Goal: Use online tool/utility: Utilize a website feature to perform a specific function

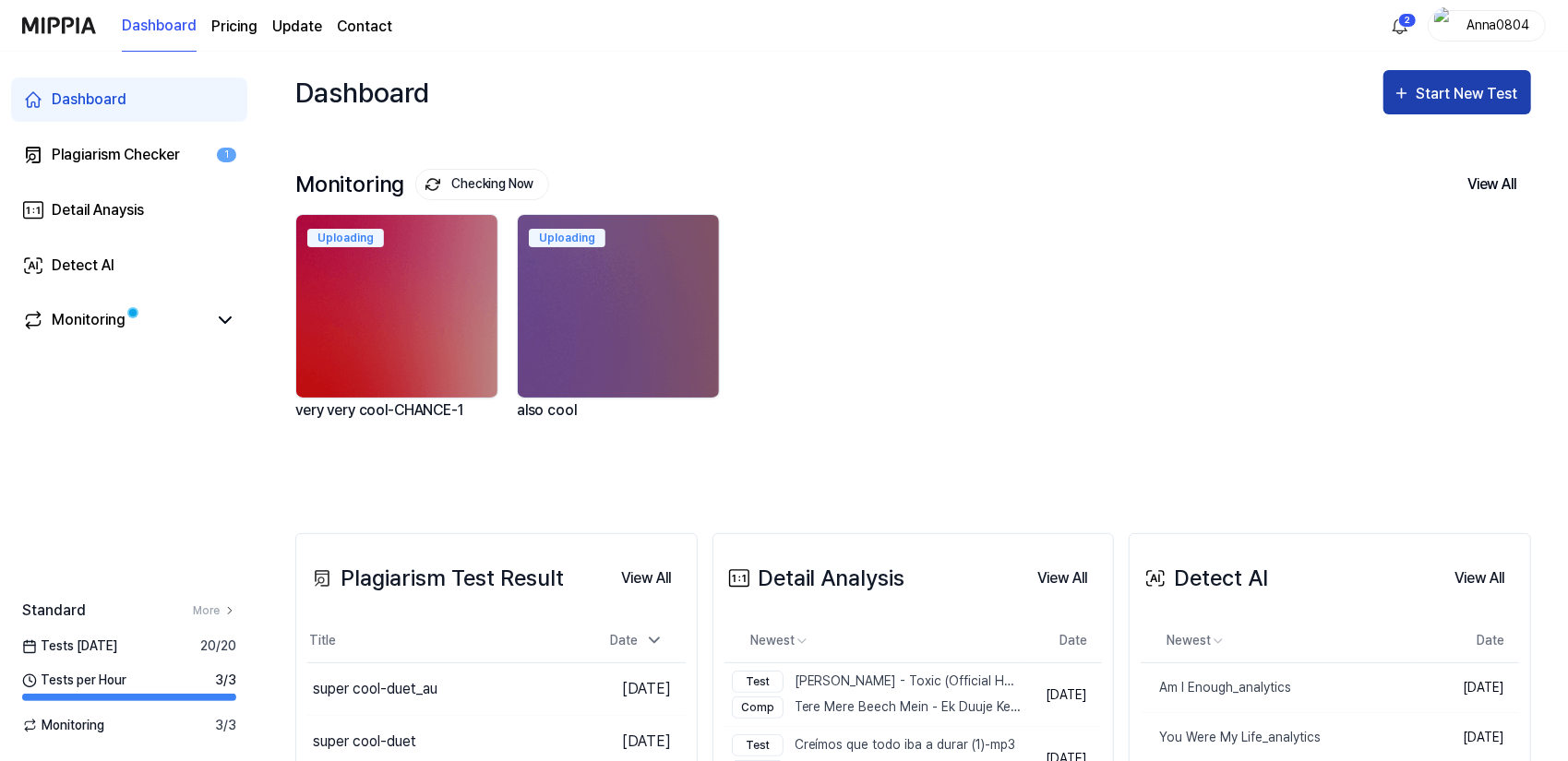
click at [1436, 93] on div "Start New Test" at bounding box center [1468, 94] width 105 height 24
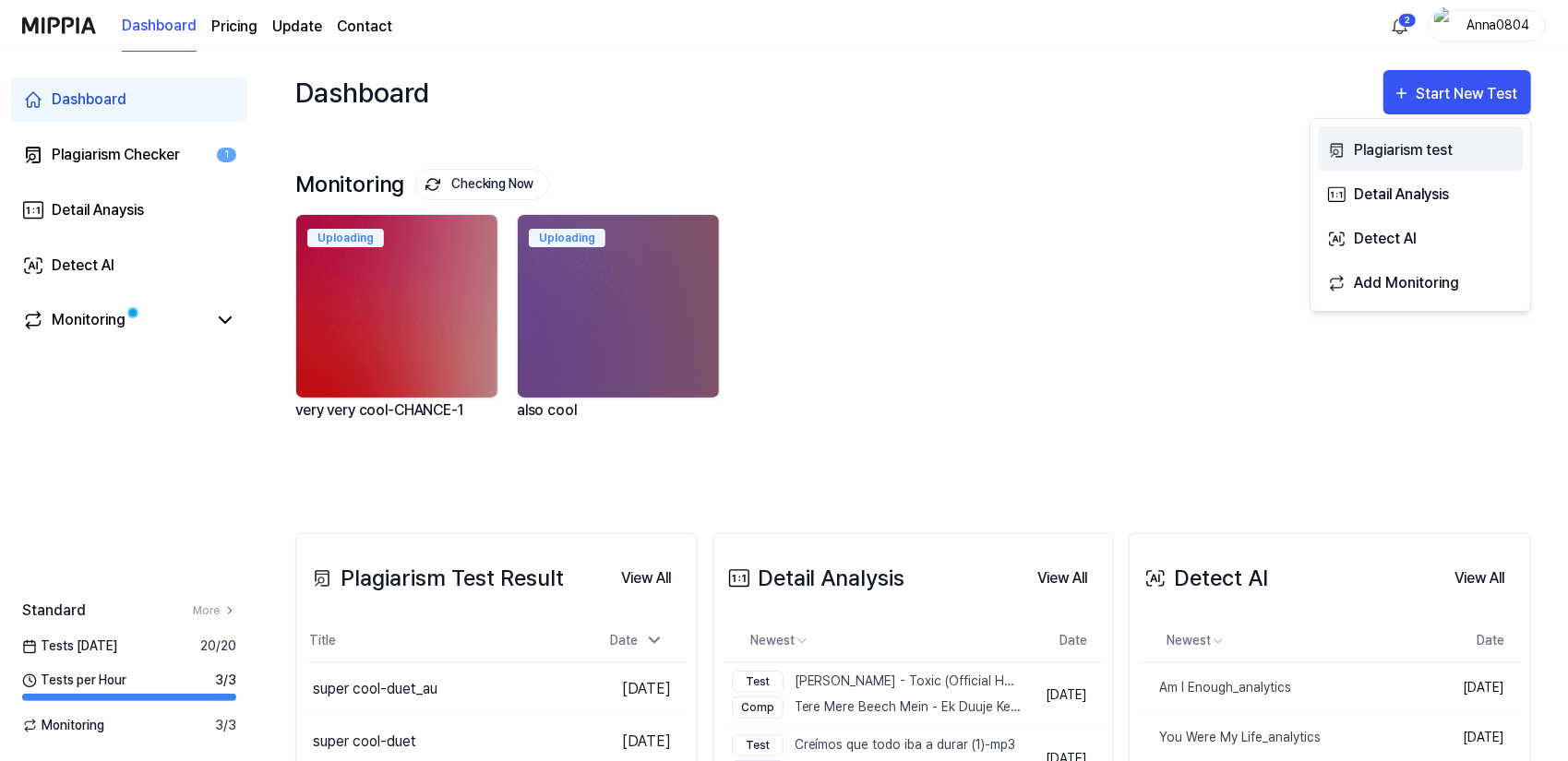
click at [1373, 149] on div "Plagiarism test" at bounding box center [1434, 150] width 160 height 24
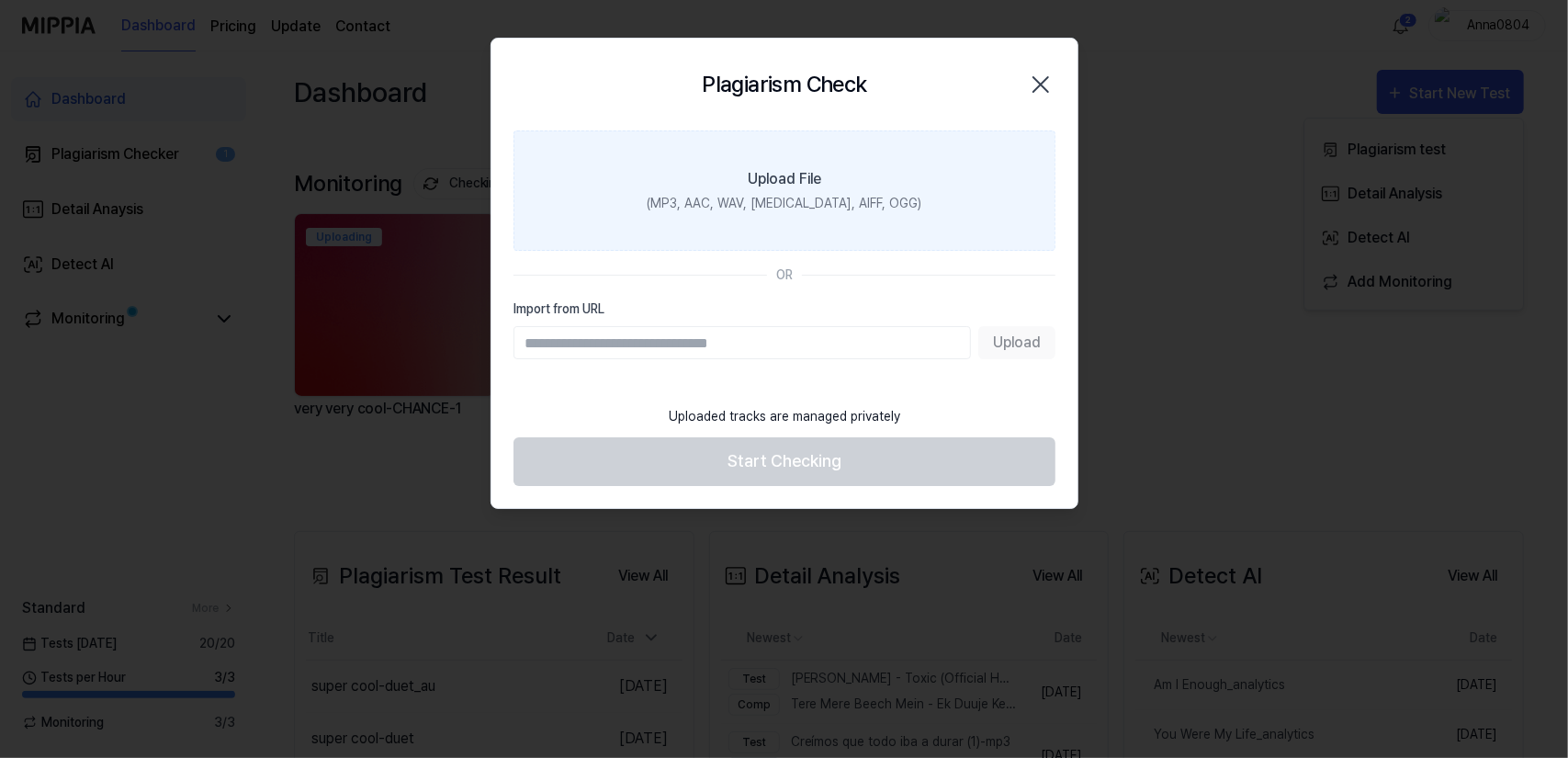
click at [823, 175] on label "Upload File (MP3, AAC, WAV, [MEDICAL_DATA], AIFF, OGG)" at bounding box center [784, 190] width 542 height 120
click at [0, 0] on input "Upload File (MP3, AAC, WAV, [MEDICAL_DATA], AIFF, OGG)" at bounding box center [0, 0] width 0 height 0
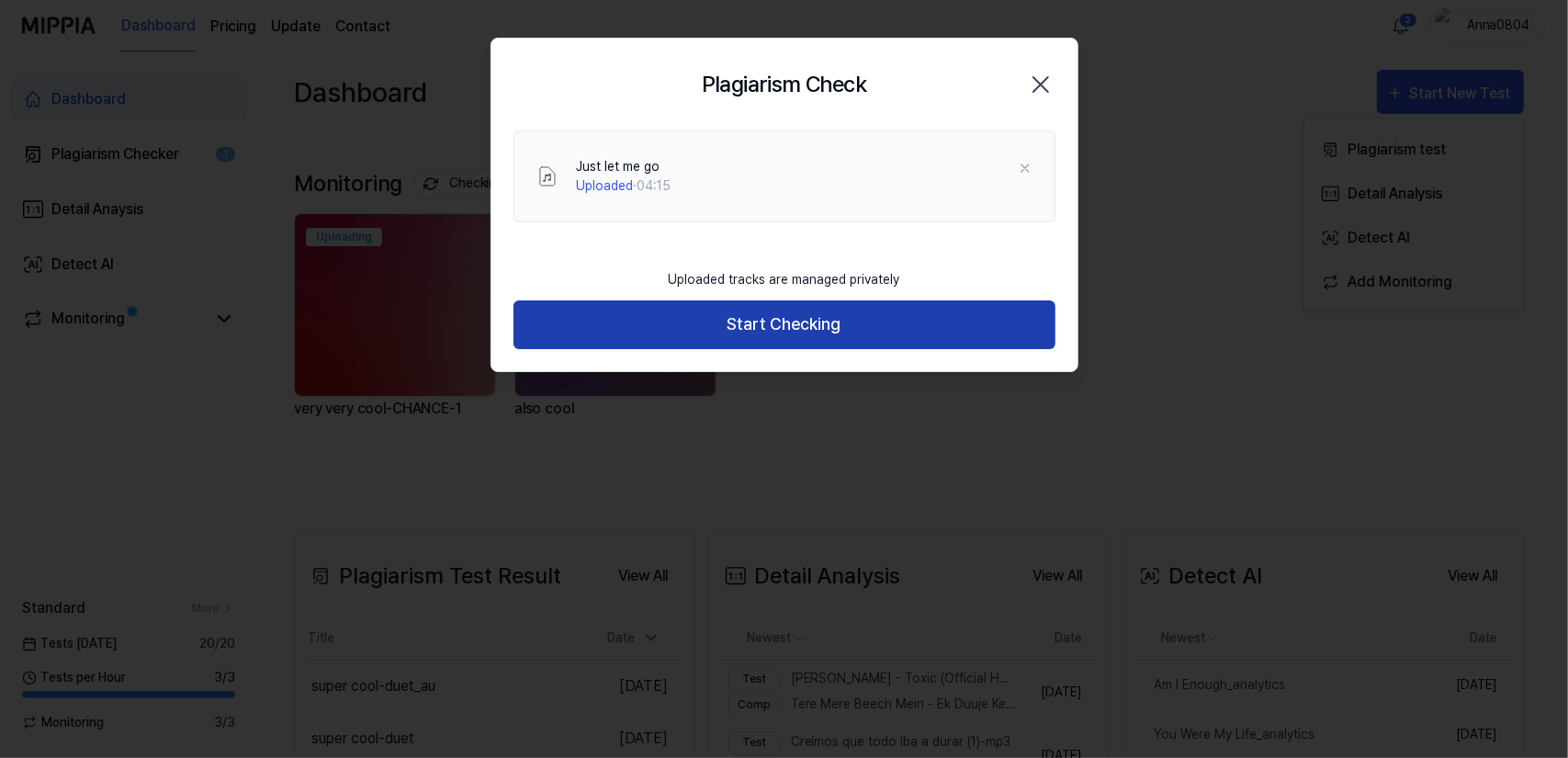
click at [803, 324] on button "Start Checking" at bounding box center [784, 324] width 542 height 49
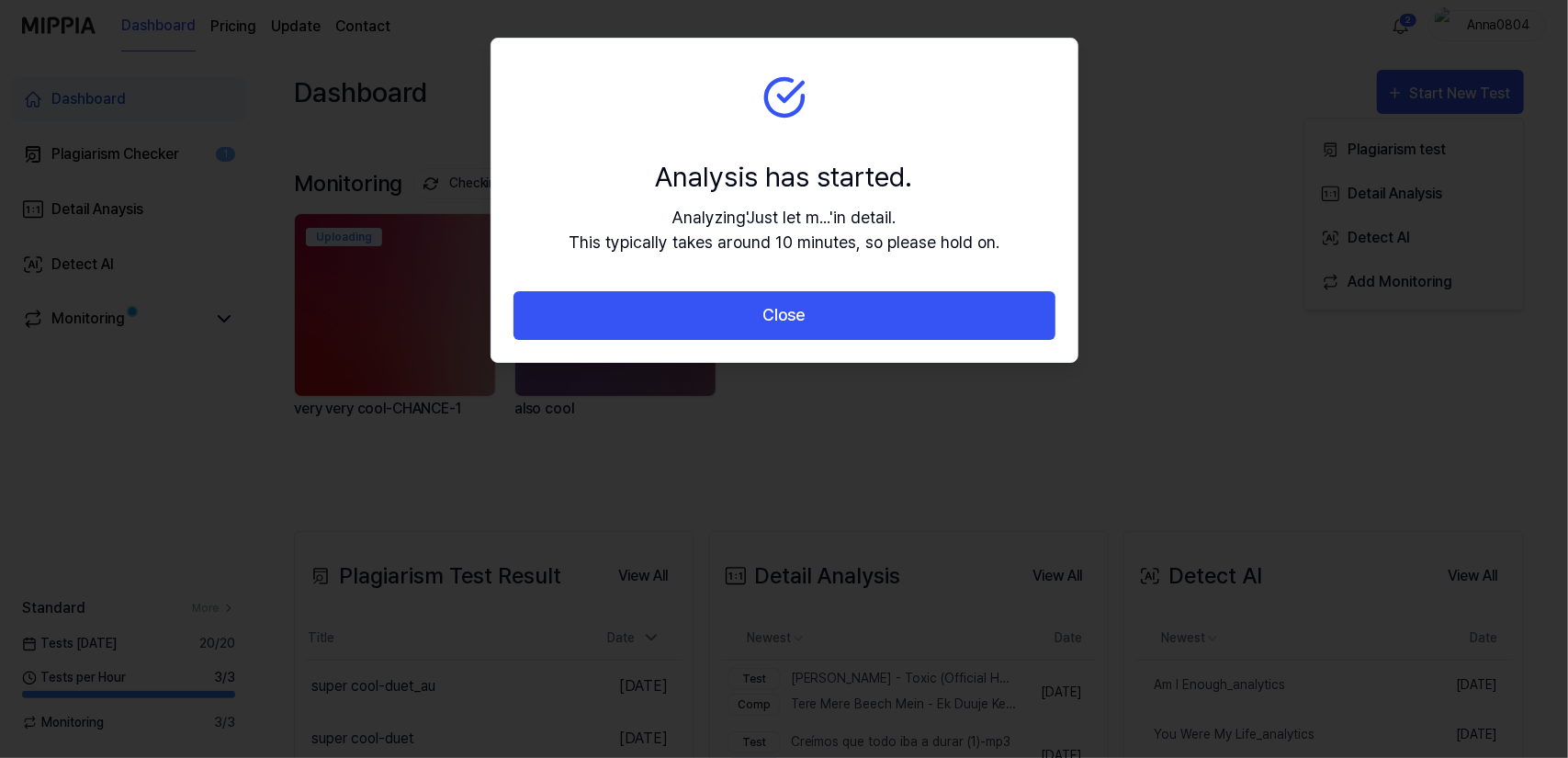
click at [803, 324] on button "Close" at bounding box center [784, 316] width 542 height 49
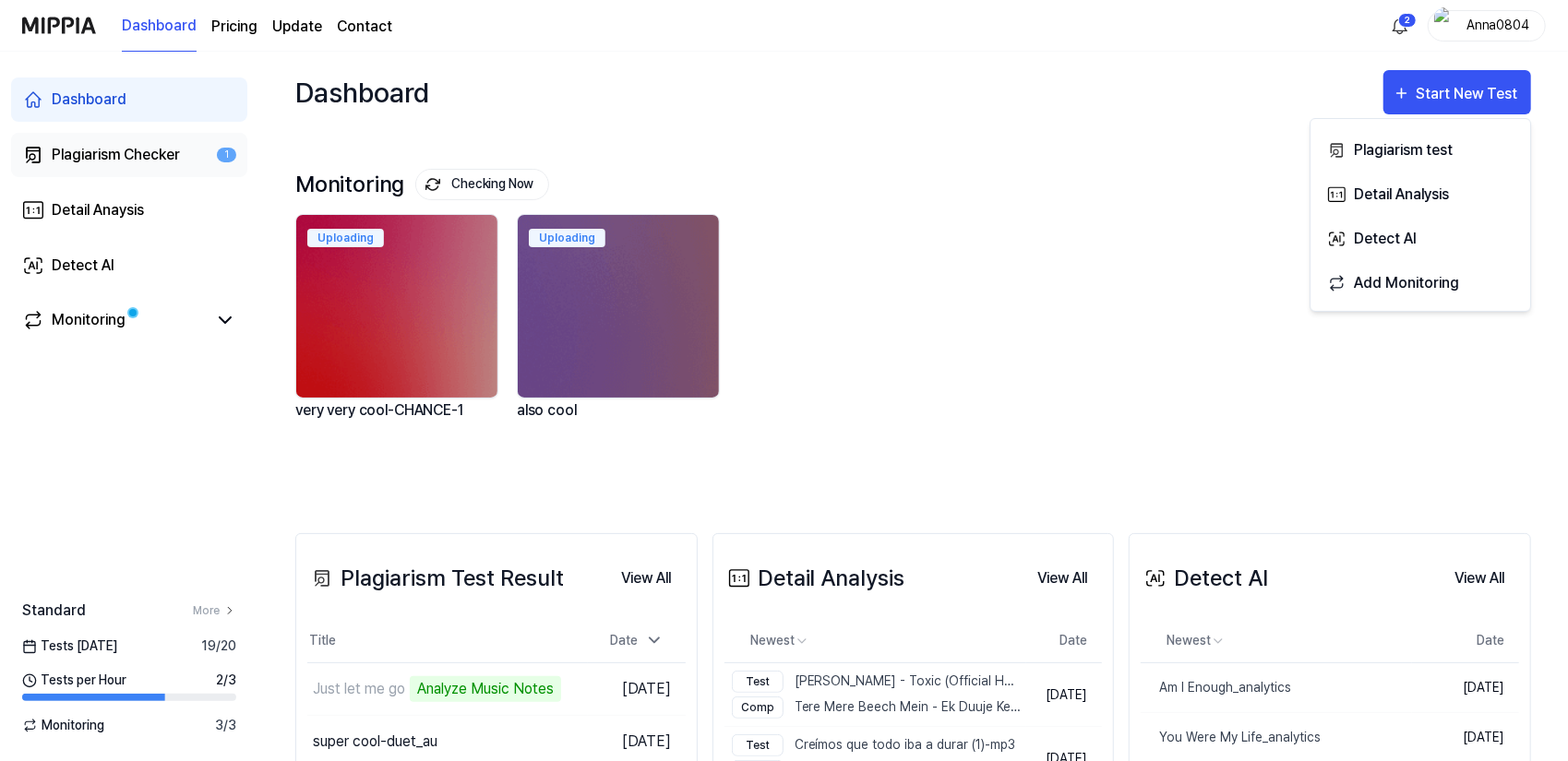
click at [91, 156] on div "Plagiarism Checker" at bounding box center [115, 155] width 128 height 22
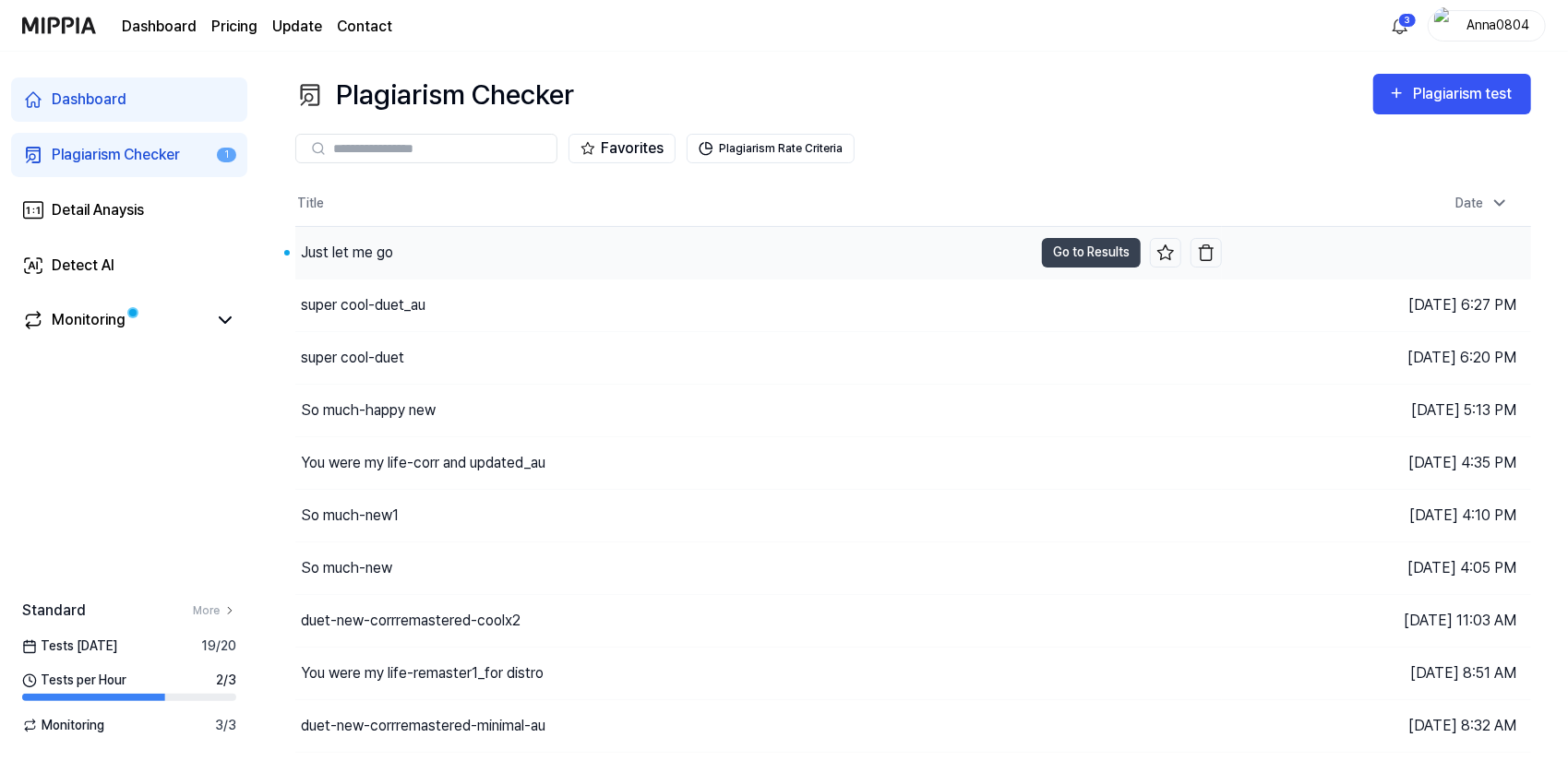
click at [367, 244] on div "Just let me go" at bounding box center [347, 252] width 93 height 22
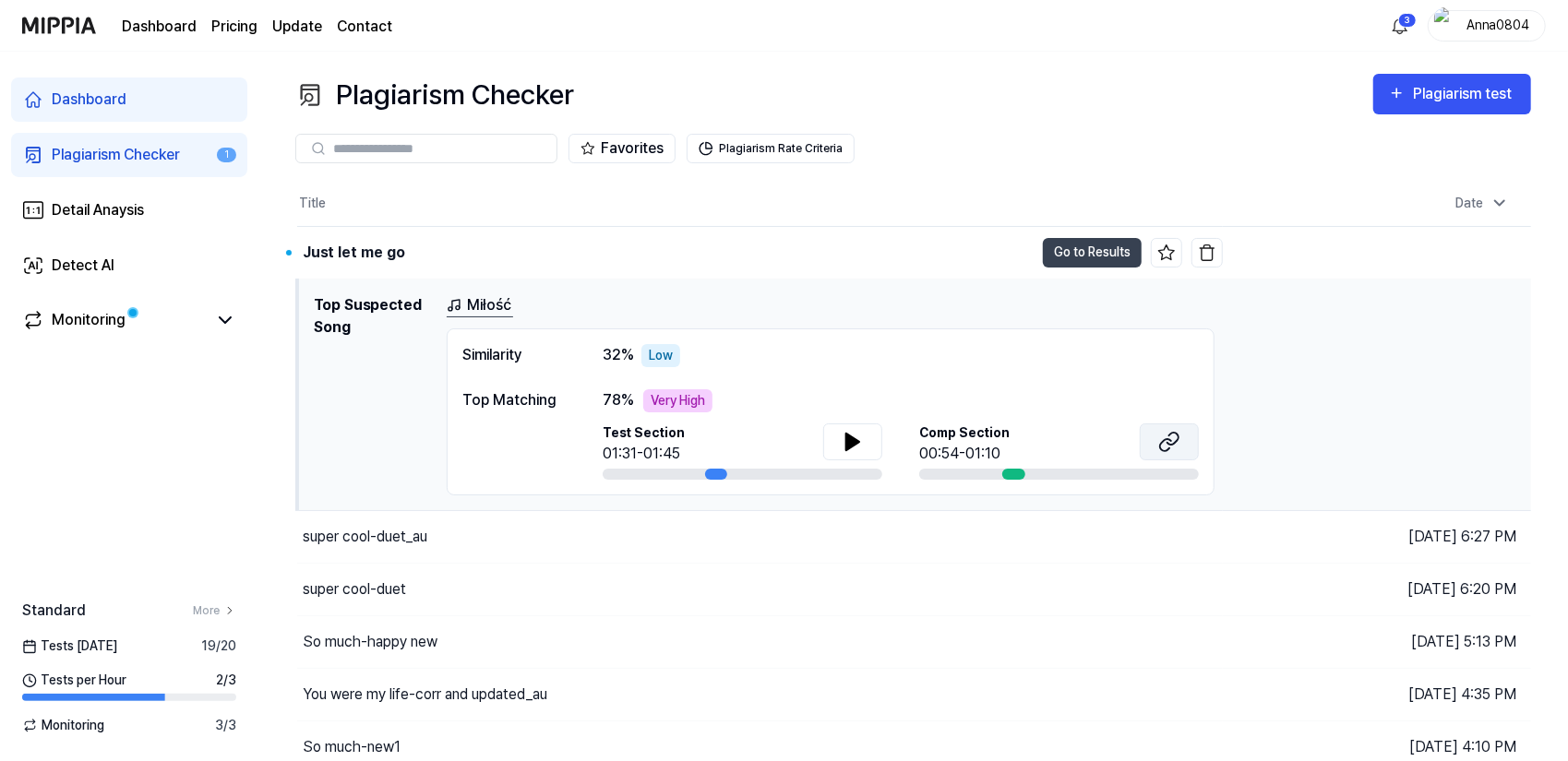
click at [1168, 445] on icon at bounding box center [1165, 444] width 11 height 12
click at [1109, 240] on button "Go to Results" at bounding box center [1092, 252] width 99 height 30
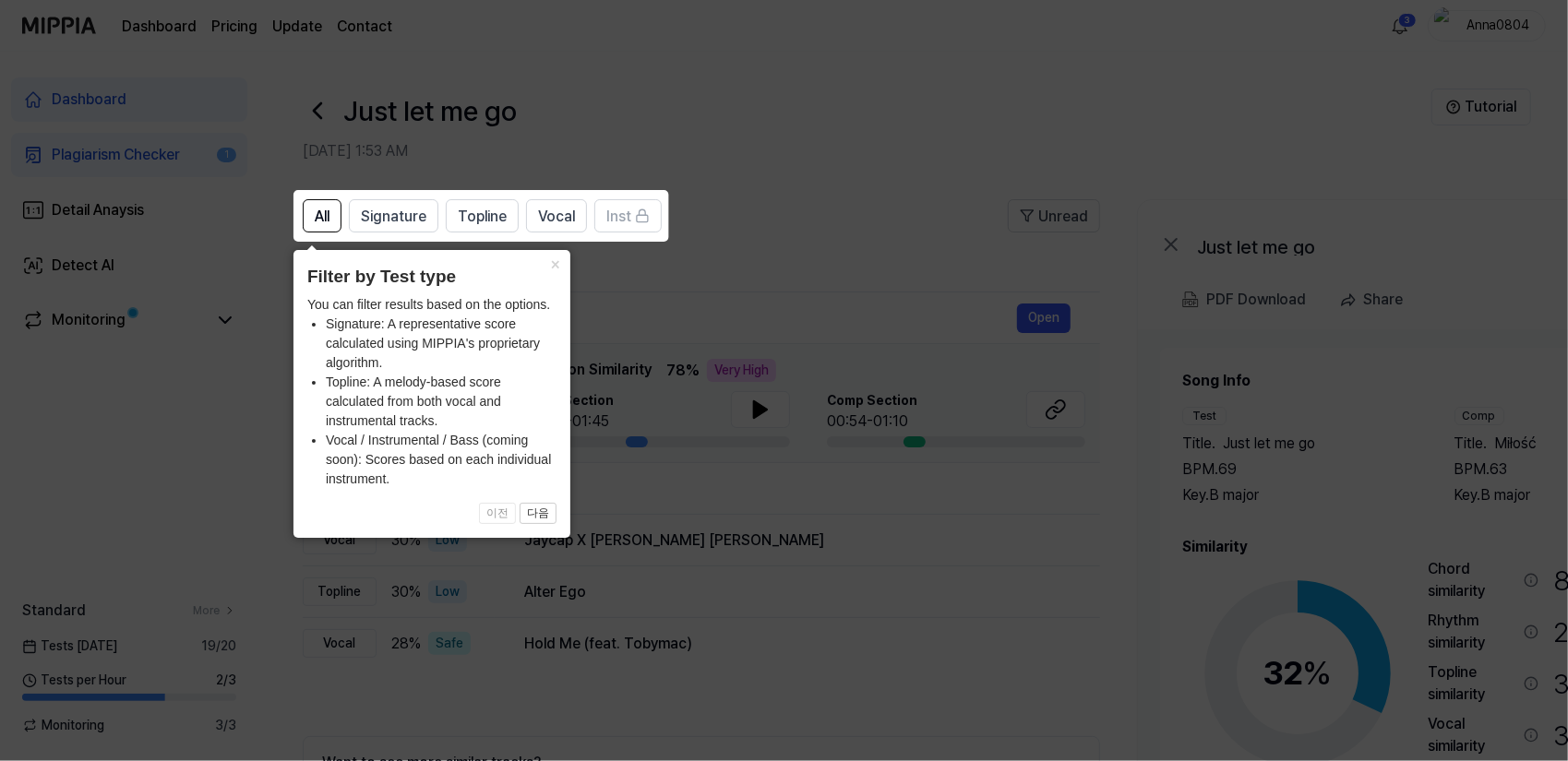
click at [807, 270] on icon at bounding box center [787, 380] width 1576 height 761
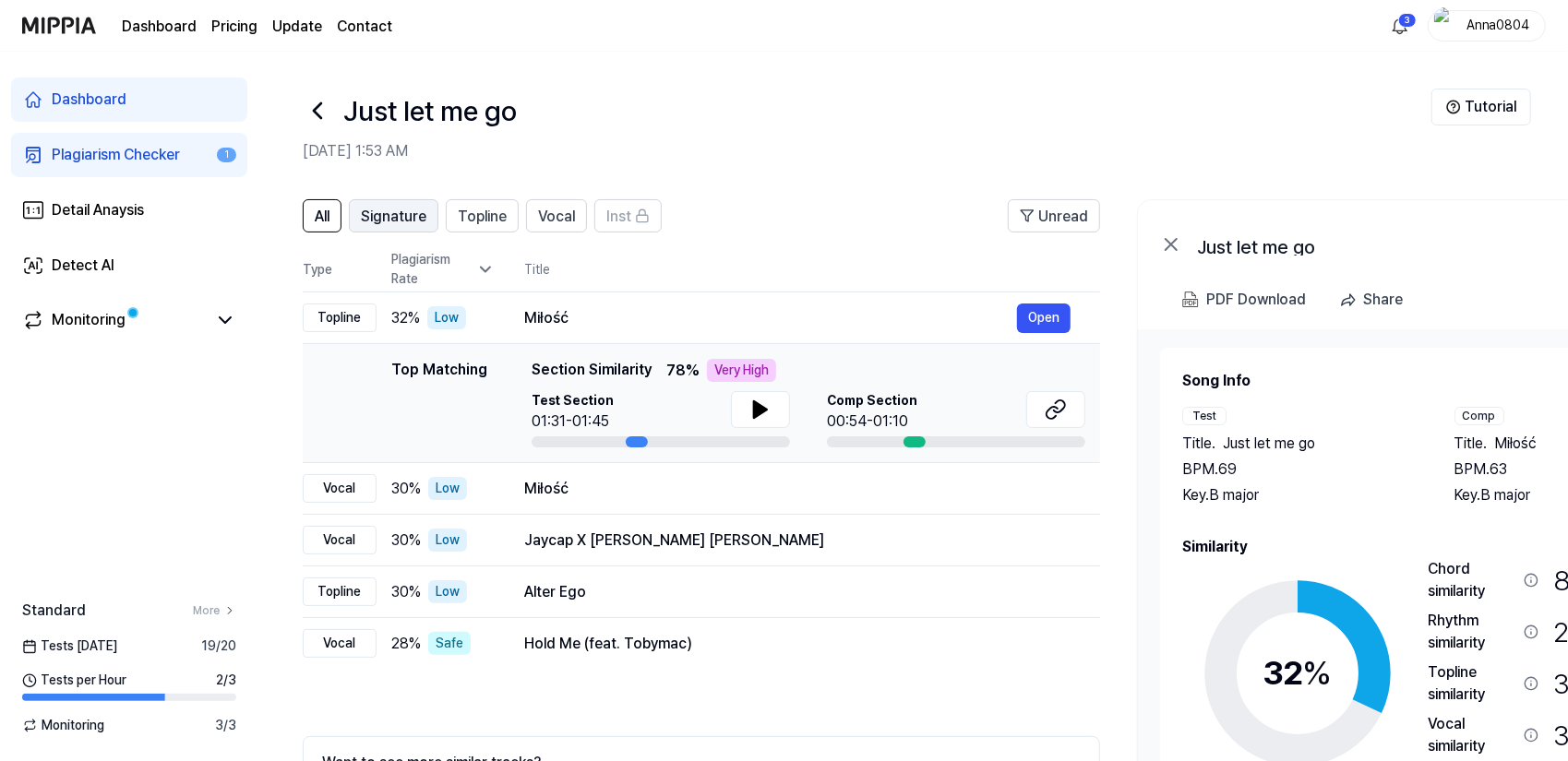
scroll to position [0, 2]
click at [405, 221] on span "Signature" at bounding box center [392, 216] width 66 height 22
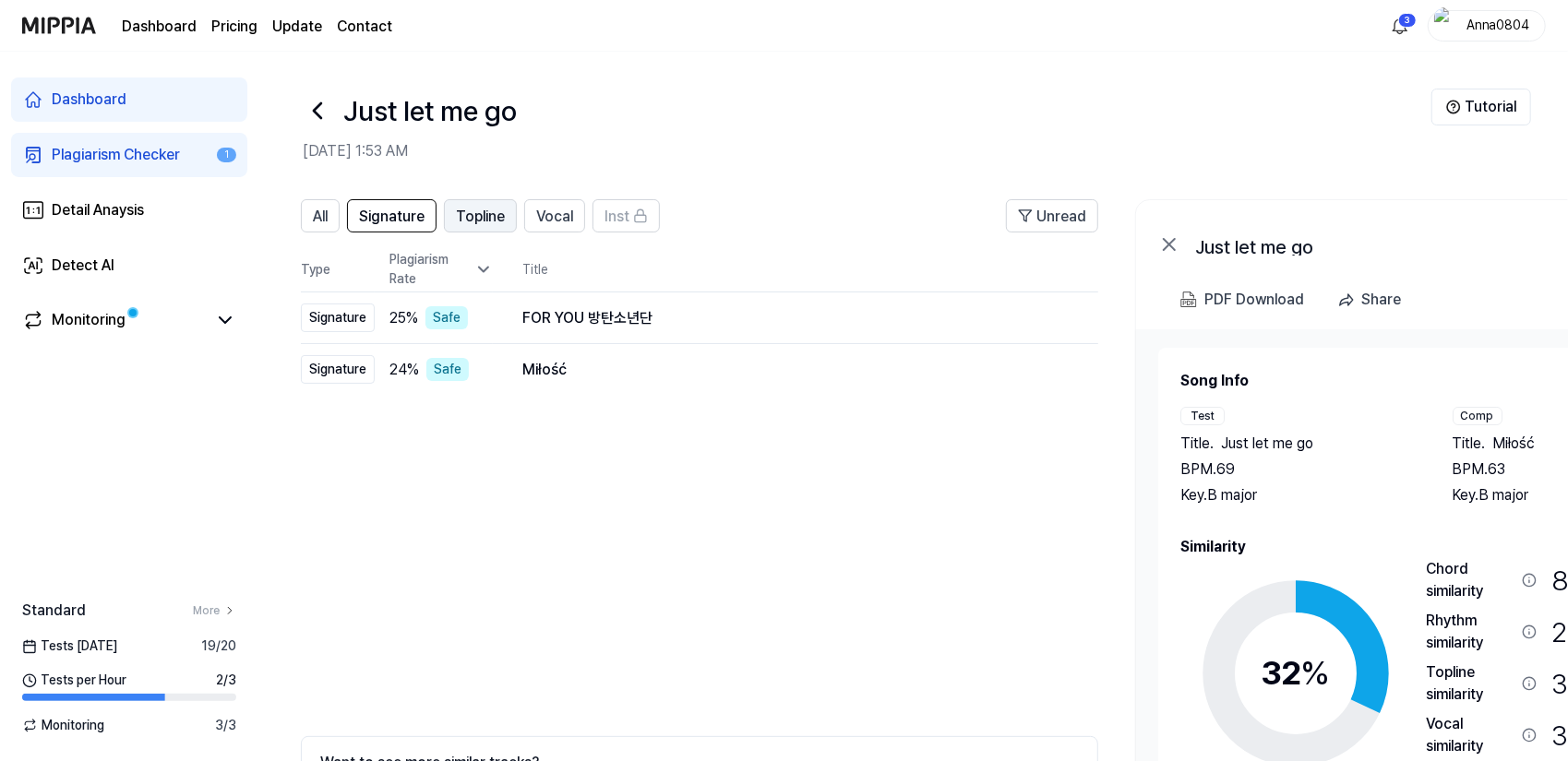
click at [468, 218] on span "Topline" at bounding box center [480, 216] width 49 height 22
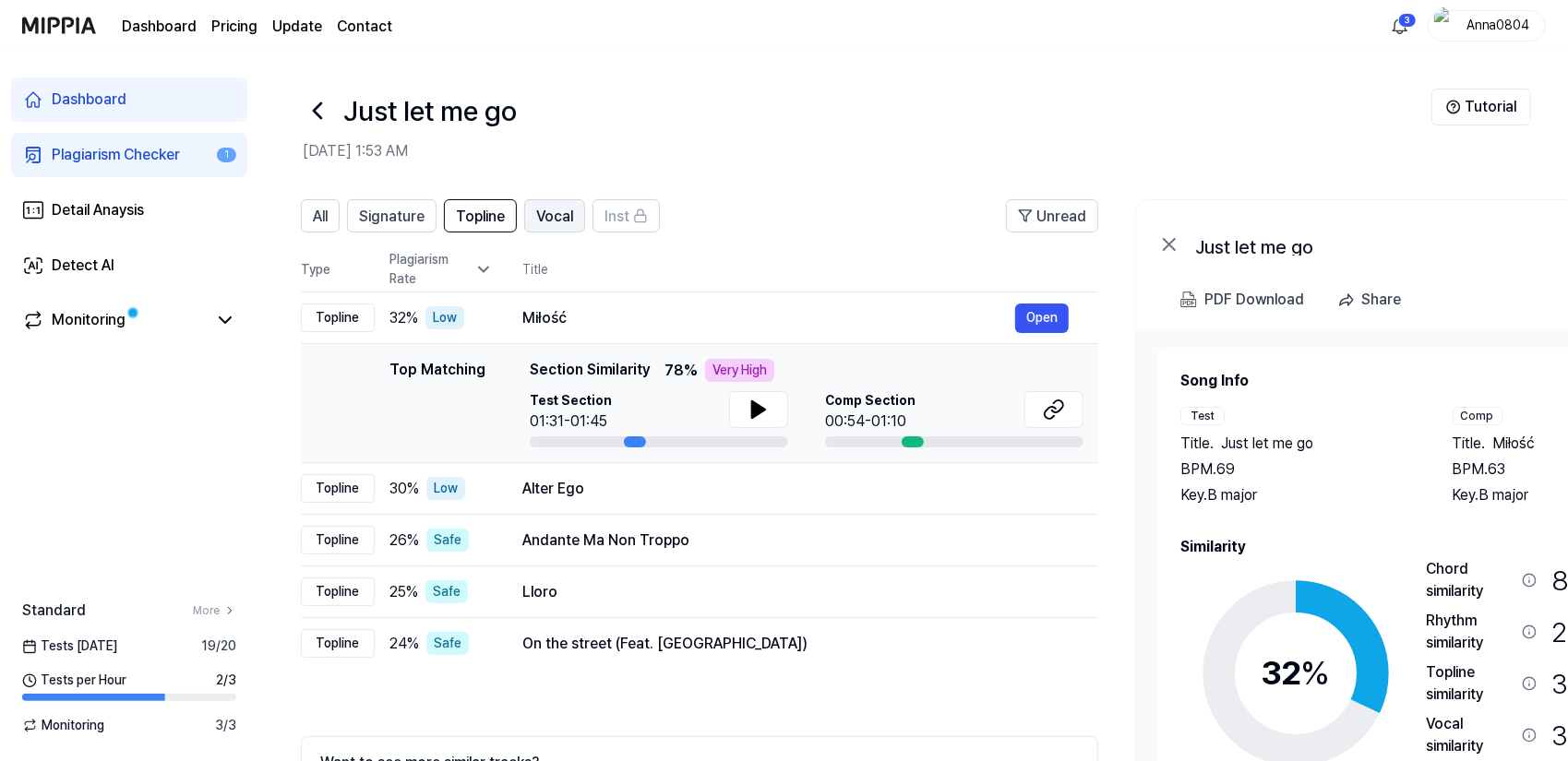
click at [561, 217] on span "Vocal" at bounding box center [555, 216] width 37 height 22
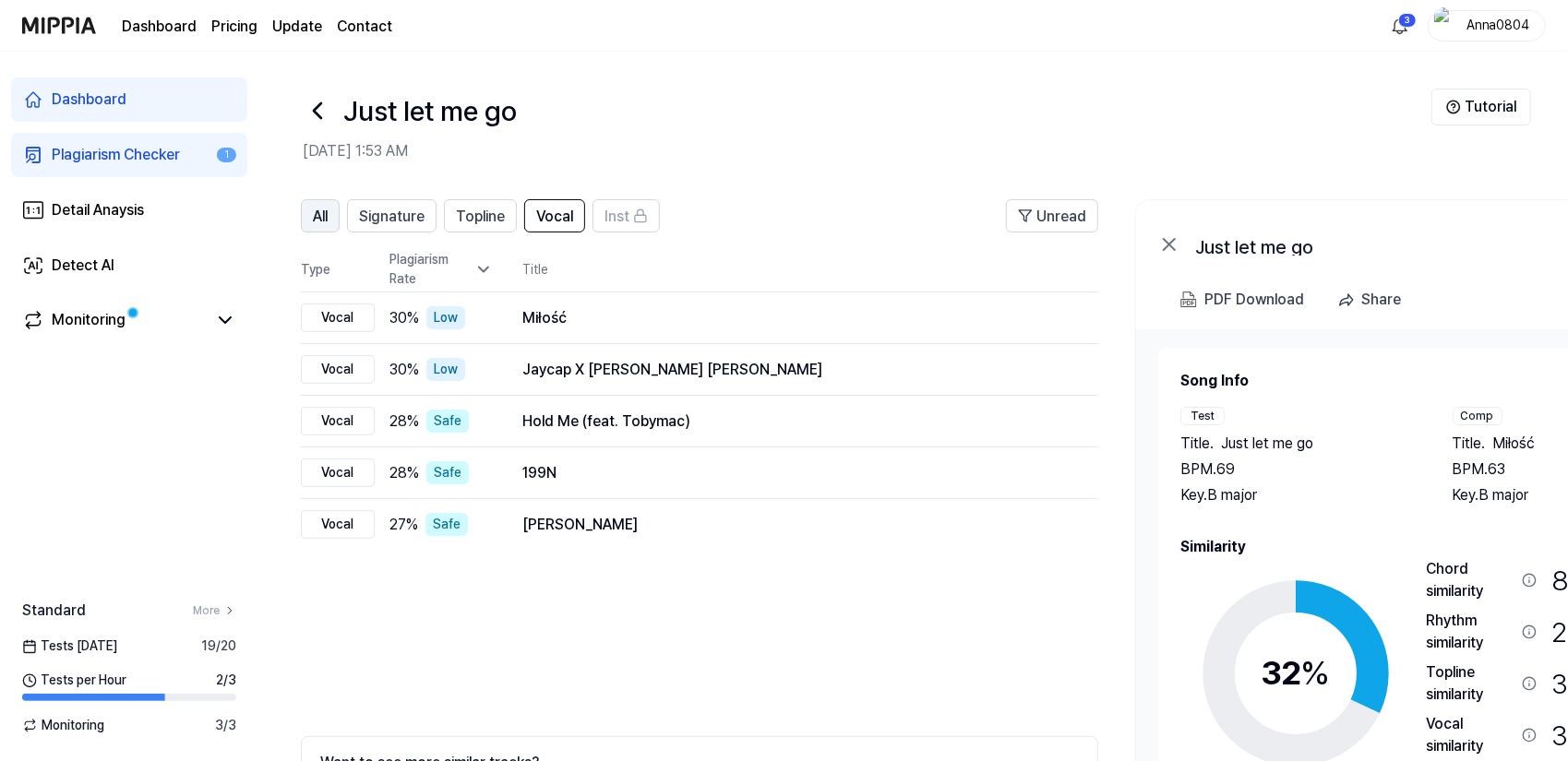
click at [316, 217] on span "All" at bounding box center [320, 216] width 14 height 22
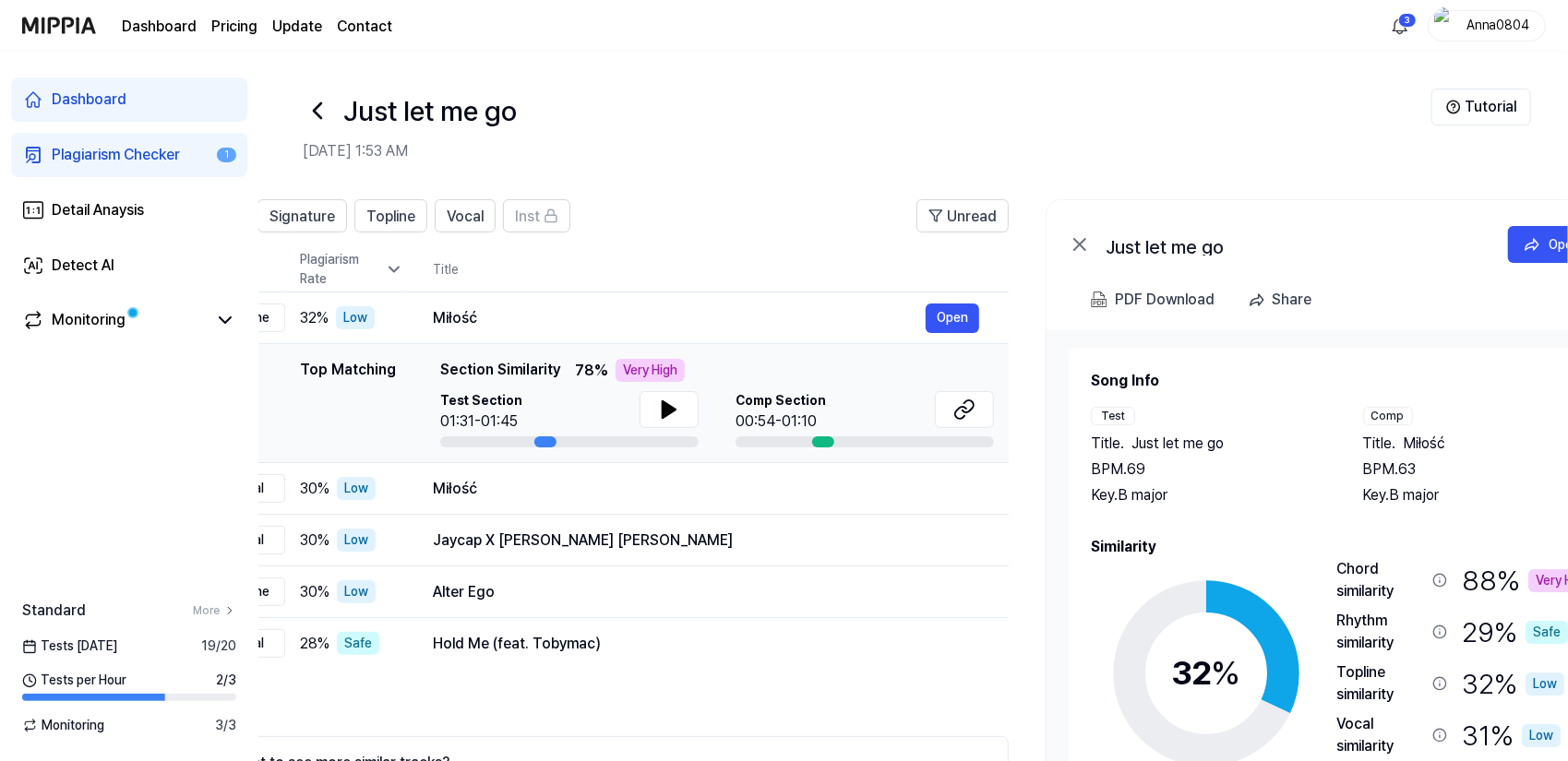
scroll to position [0, 177]
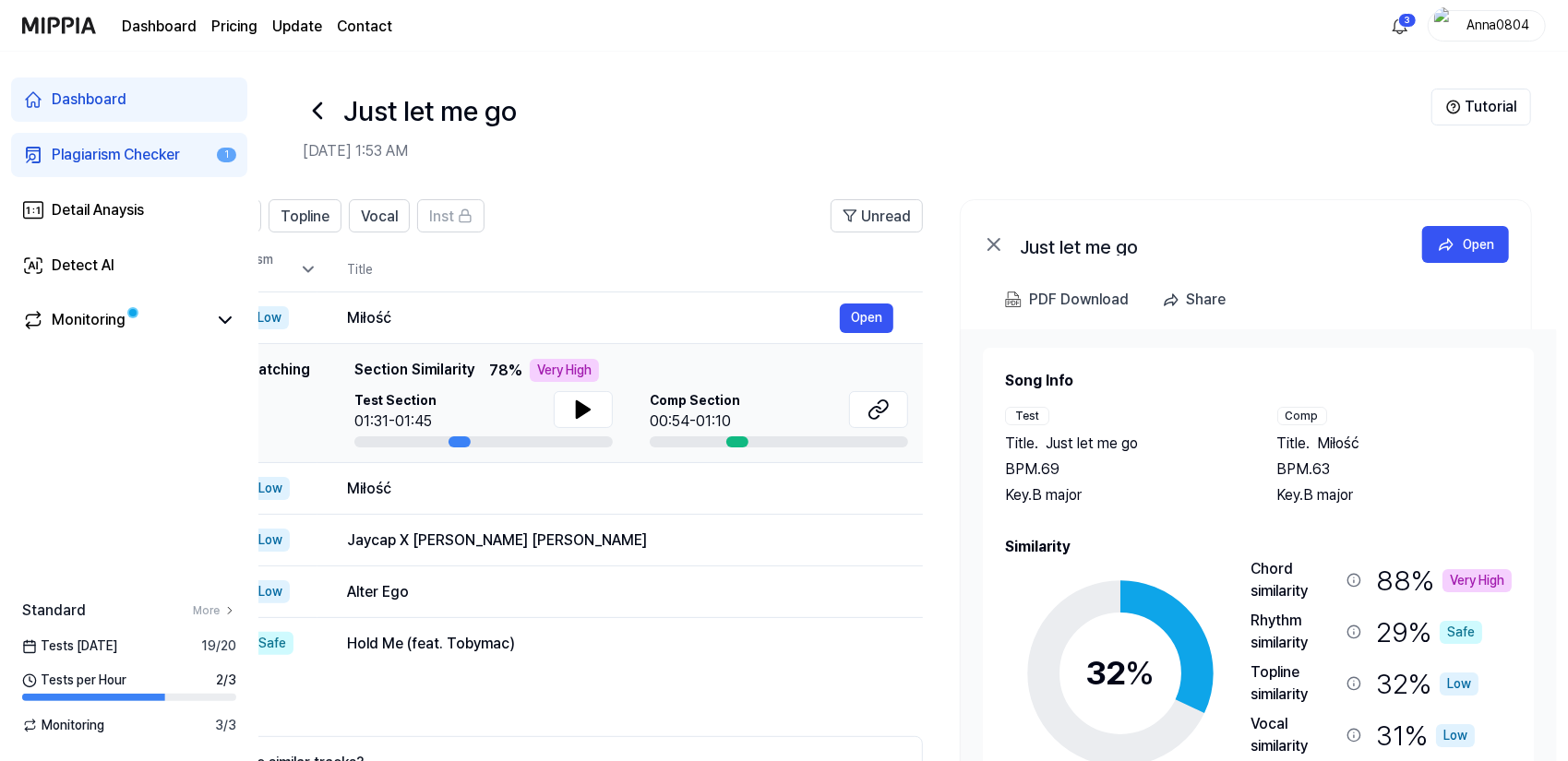
drag, startPoint x: 1332, startPoint y: 558, endPoint x: 1109, endPoint y: 528, distance: 225.0
click at [1109, 528] on div "Song Info Test Title . Just let me go BPM. 69 Key. B major Comp Title . Miłość …" at bounding box center [1258, 623] width 506 height 507
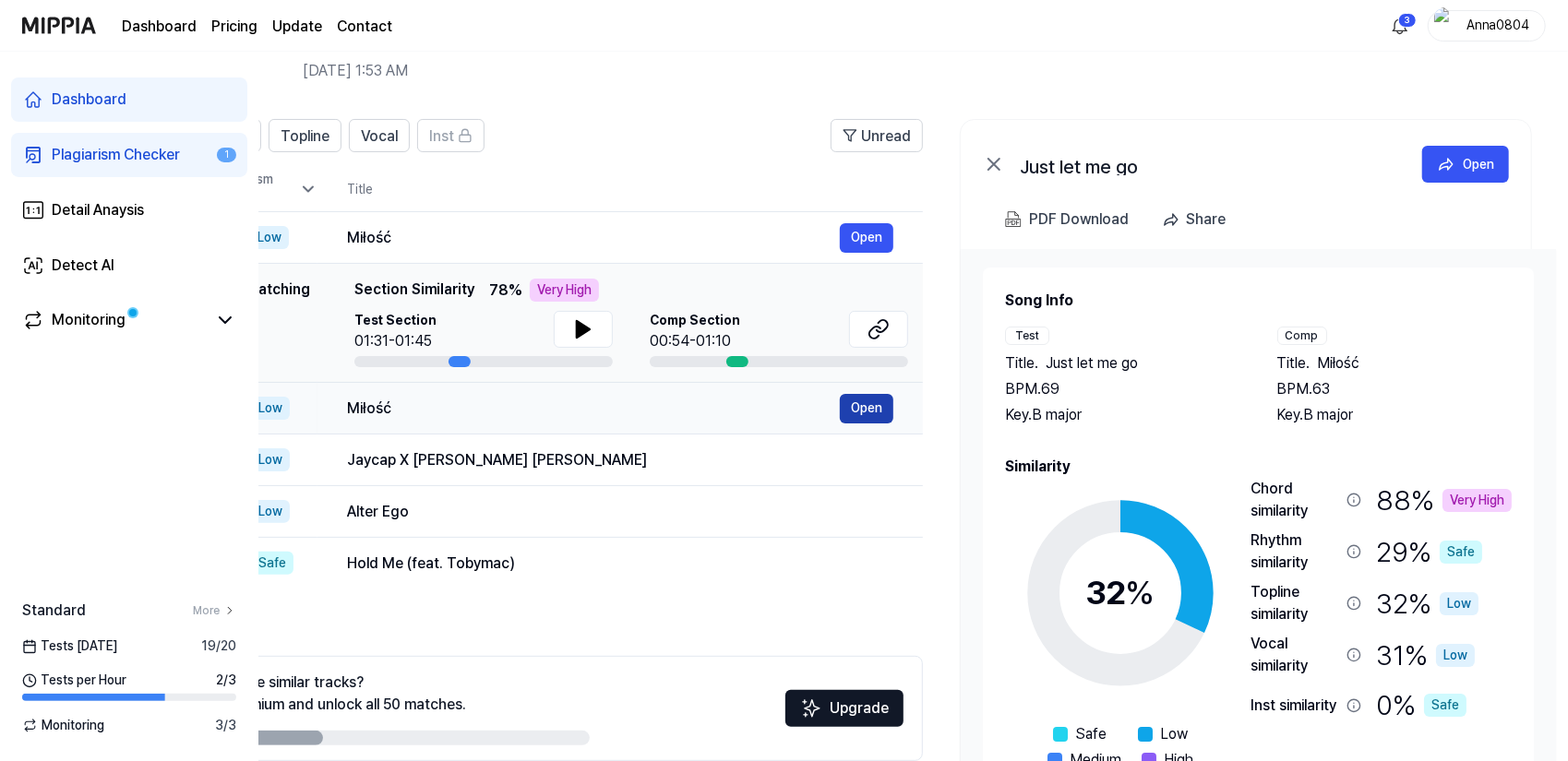
scroll to position [75, 0]
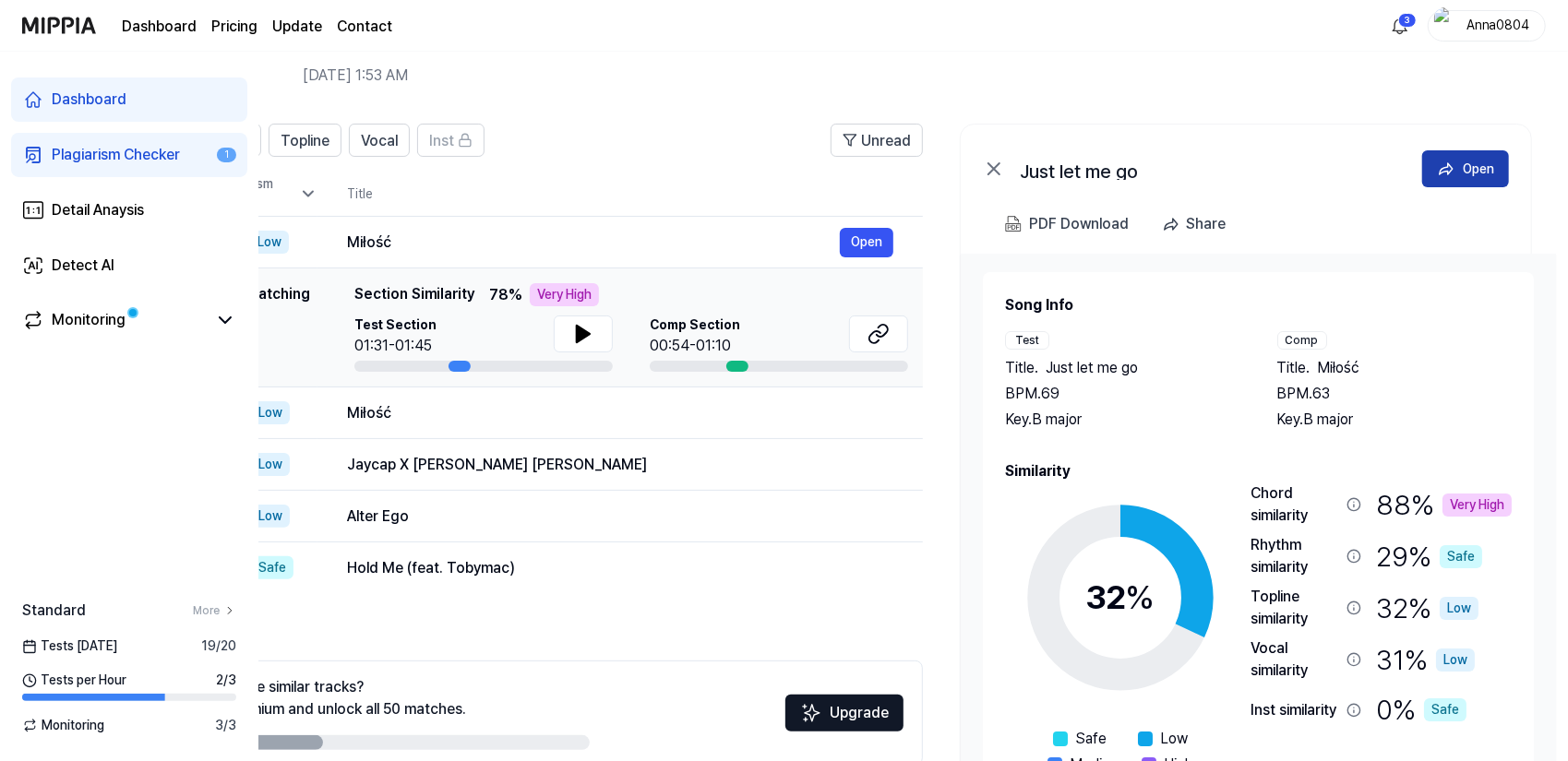
click at [1449, 159] on icon at bounding box center [1445, 168] width 18 height 18
click at [1456, 171] on button "Open" at bounding box center [1466, 169] width 87 height 37
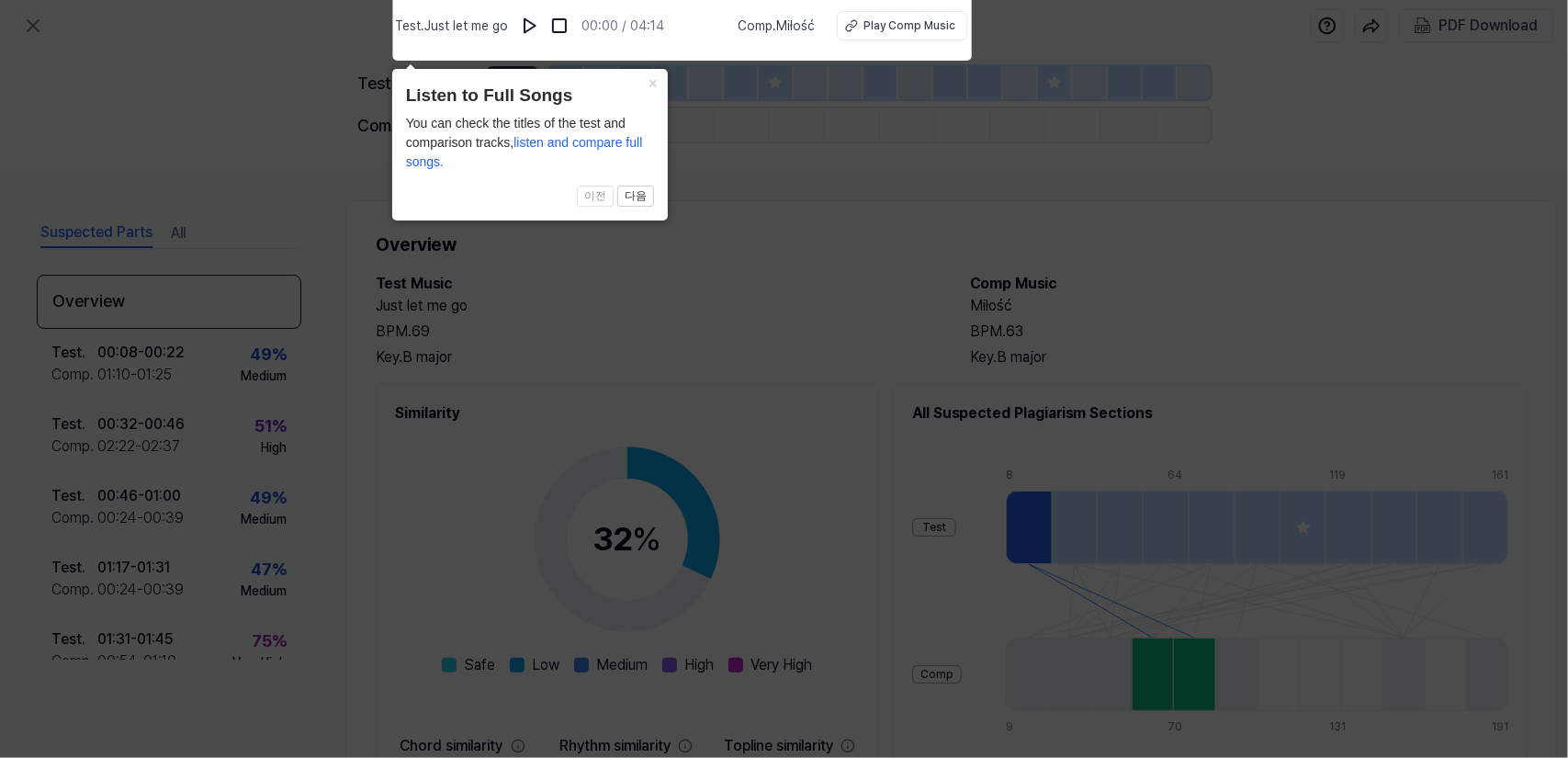
click at [861, 251] on icon at bounding box center [784, 374] width 1568 height 768
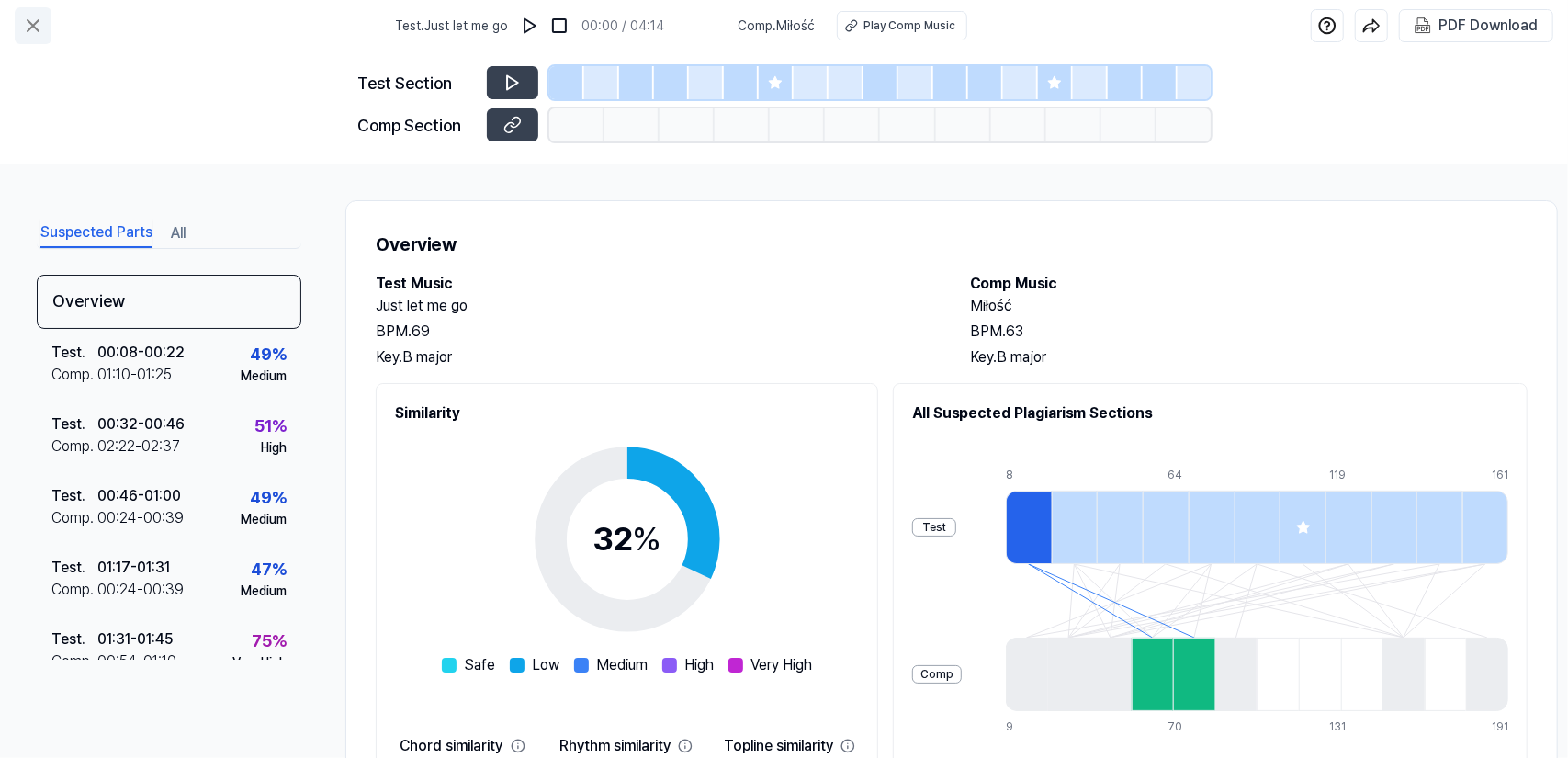
click at [30, 31] on icon at bounding box center [33, 25] width 22 height 22
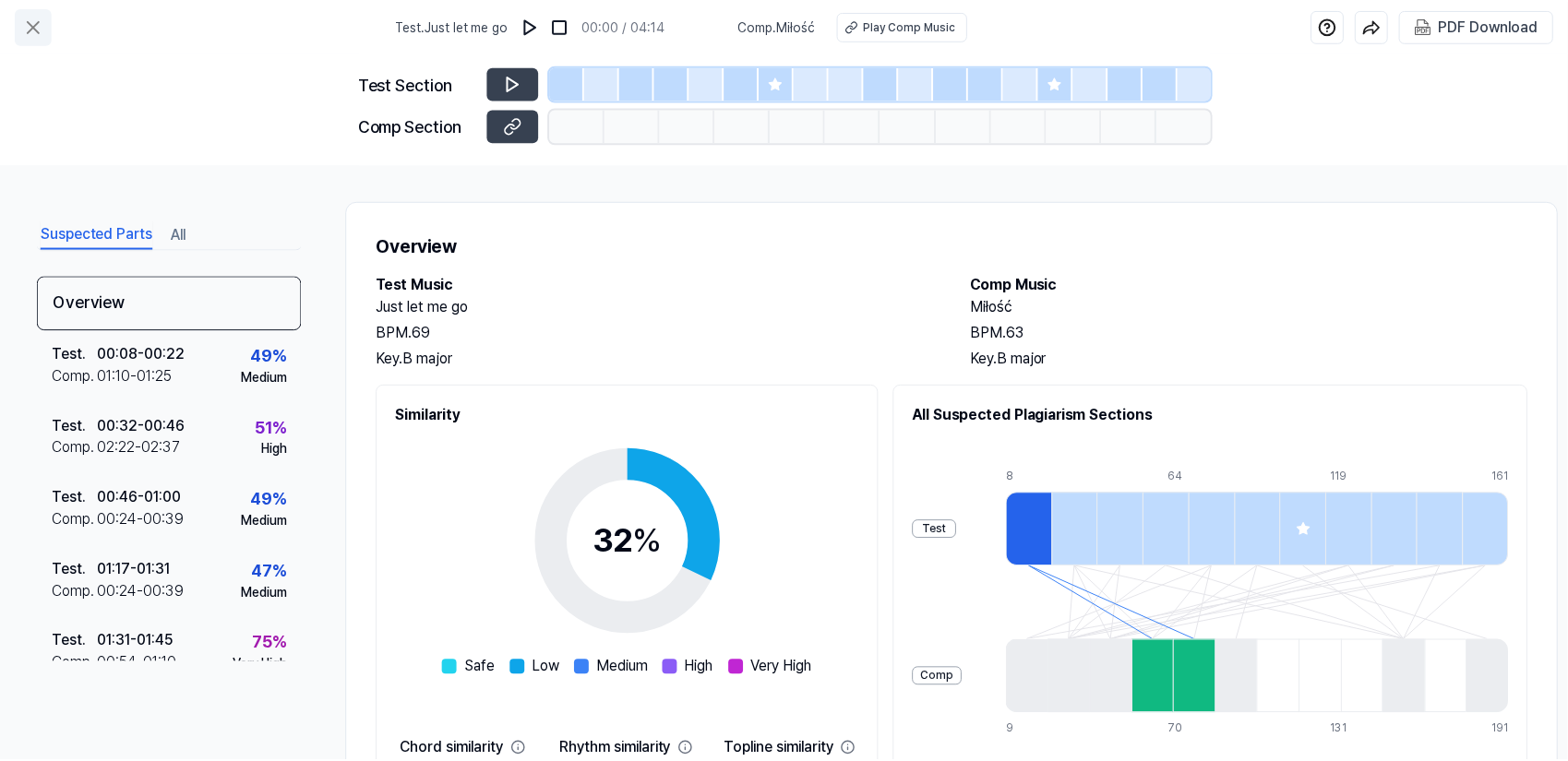
scroll to position [75, 0]
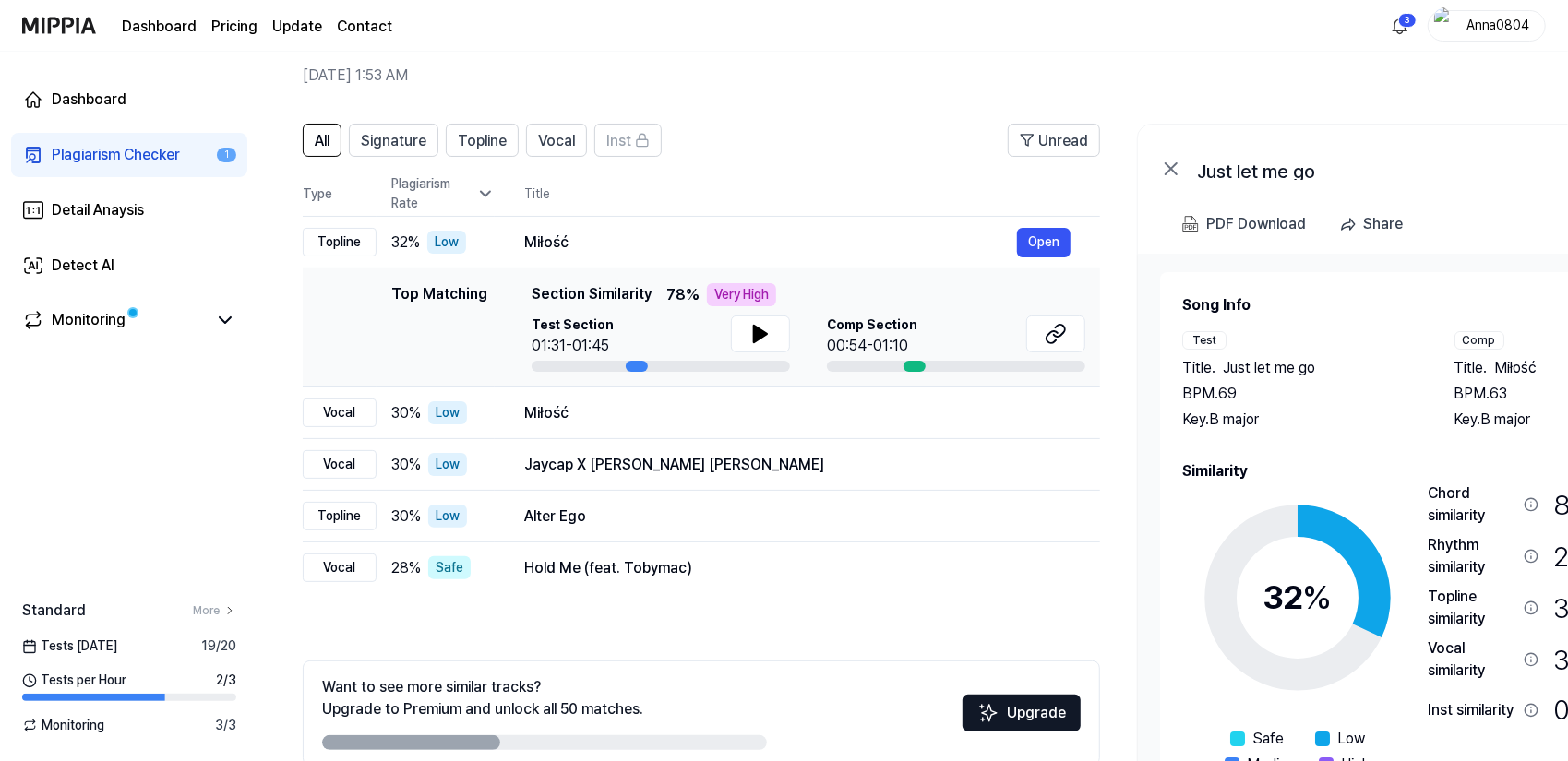
click at [64, 147] on div "Plagiarism Checker" at bounding box center [115, 155] width 128 height 22
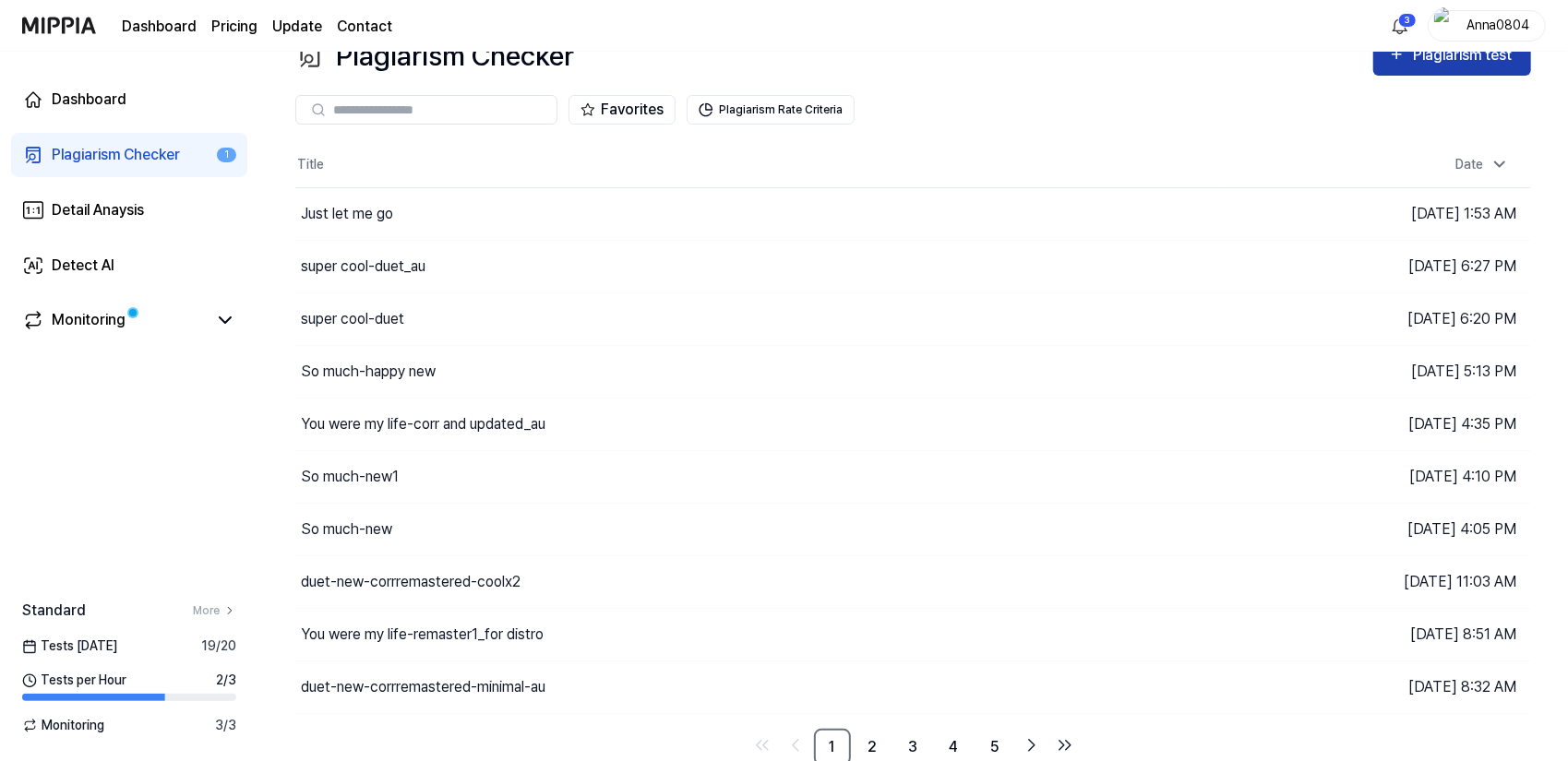
click at [1416, 62] on div "Plagiarism test" at bounding box center [1464, 55] width 103 height 24
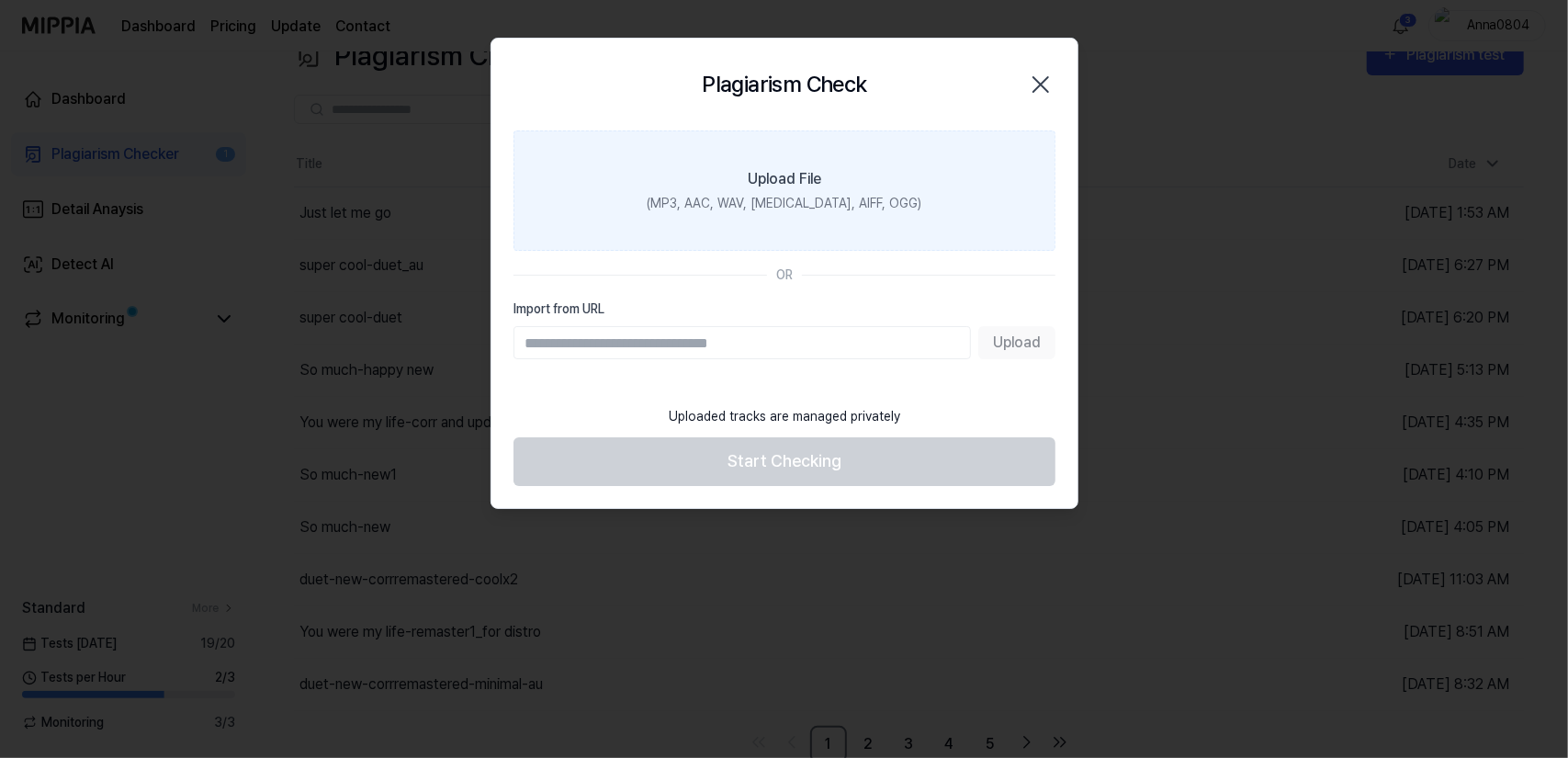
click at [836, 192] on label "Upload File (MP3, AAC, WAV, FLAC, AIFF, OGG)" at bounding box center [784, 190] width 542 height 120
click at [0, 0] on input "Upload File (MP3, AAC, WAV, FLAC, AIFF, OGG)" at bounding box center [0, 0] width 0 height 0
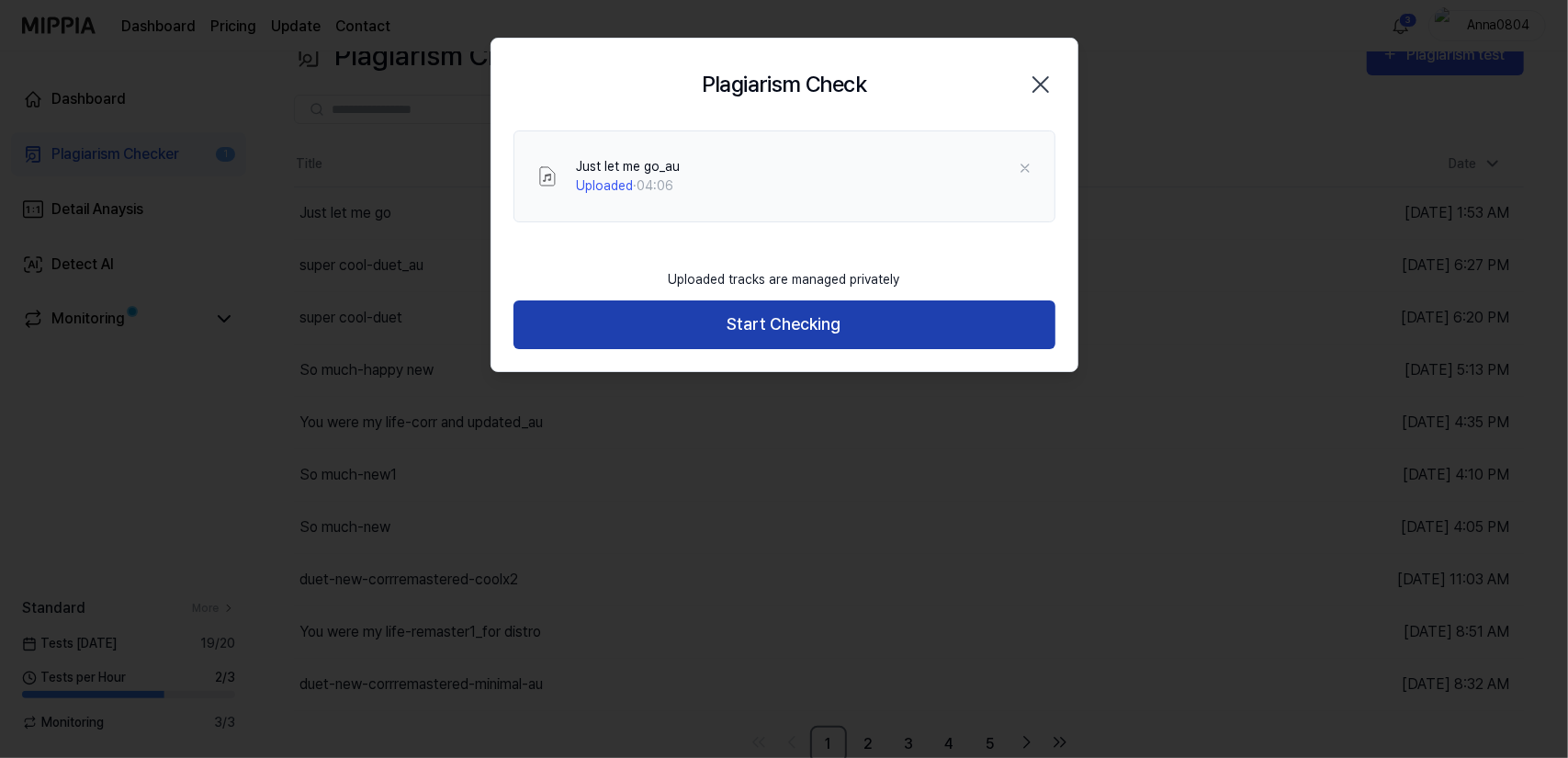
click at [776, 313] on button "Start Checking" at bounding box center [784, 324] width 542 height 49
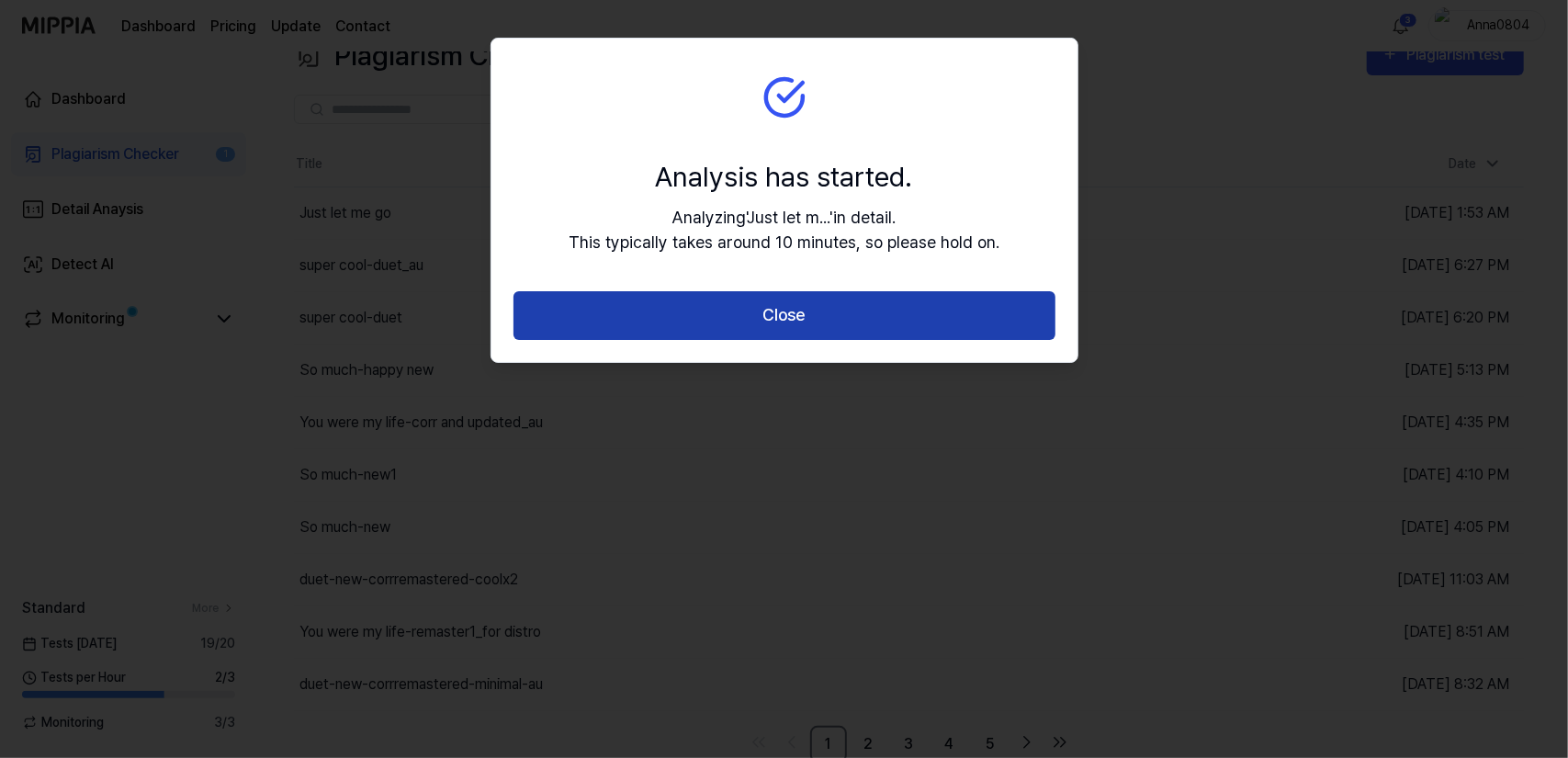
click at [781, 323] on button "Close" at bounding box center [784, 316] width 542 height 49
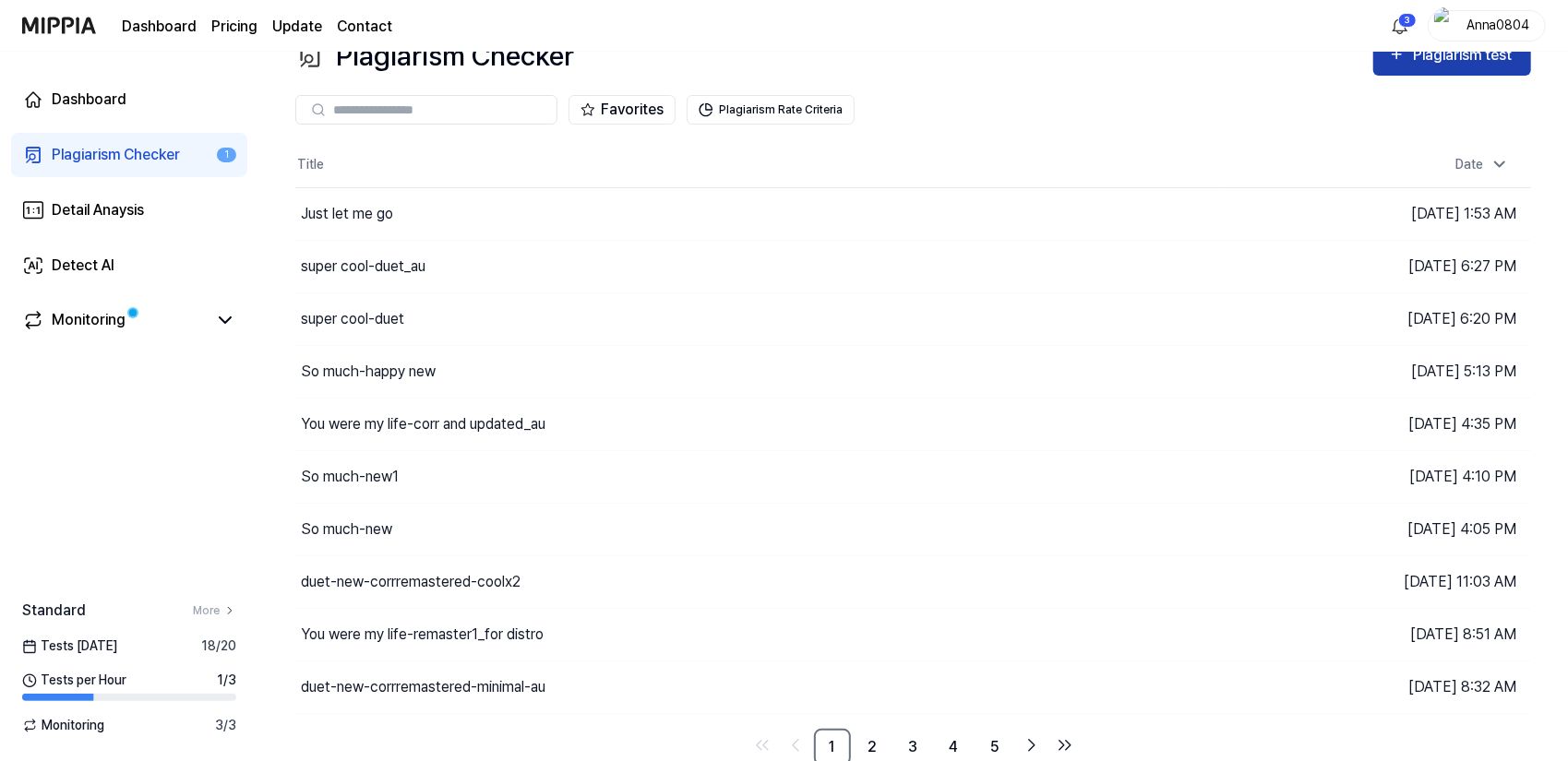
click at [1411, 54] on div "Plagiarism test" at bounding box center [1452, 55] width 128 height 24
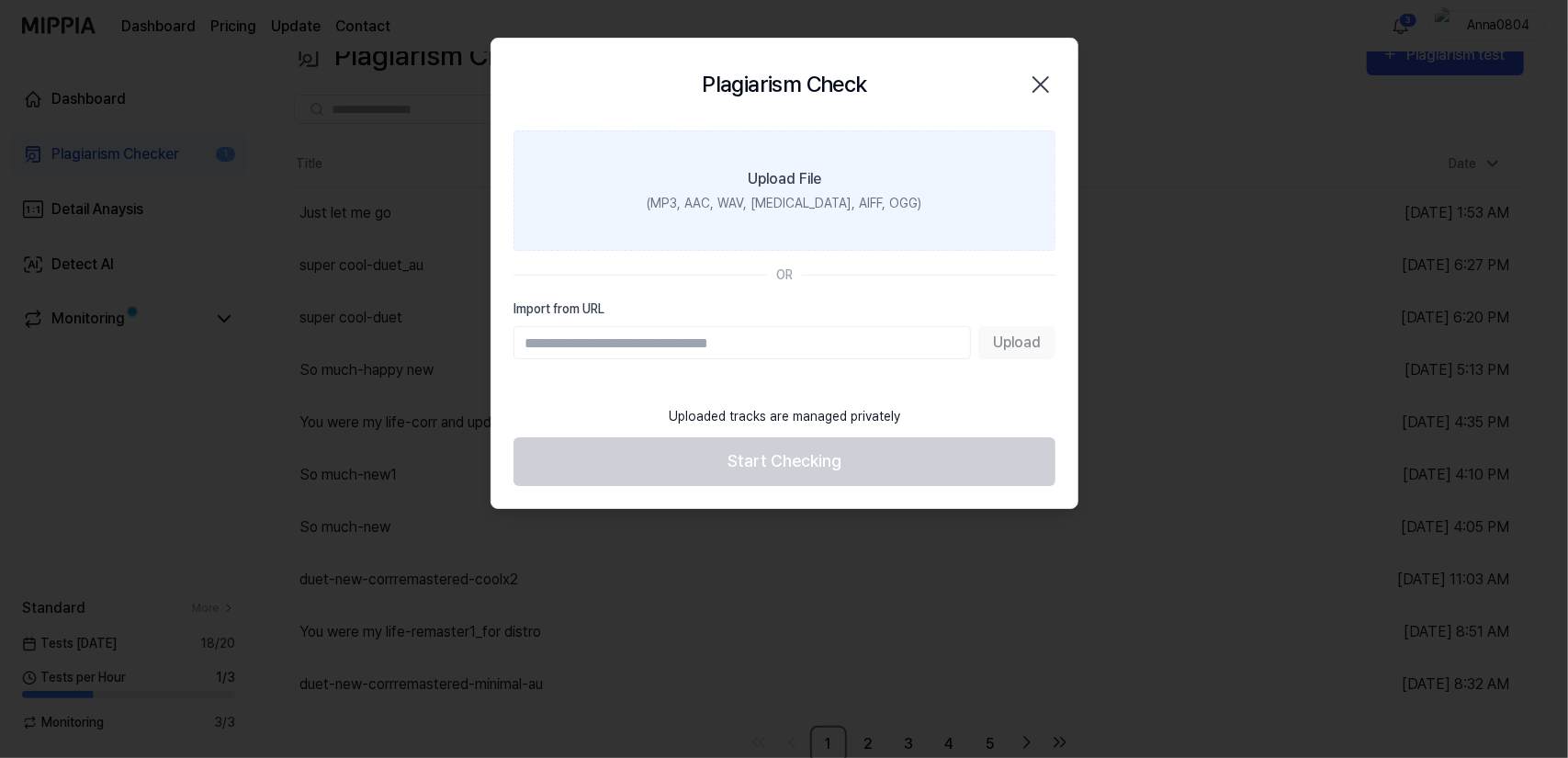
click at [762, 189] on div "Upload File" at bounding box center [784, 179] width 73 height 22
click at [0, 0] on input "Upload File (MP3, AAC, WAV, FLAC, AIFF, OGG)" at bounding box center [0, 0] width 0 height 0
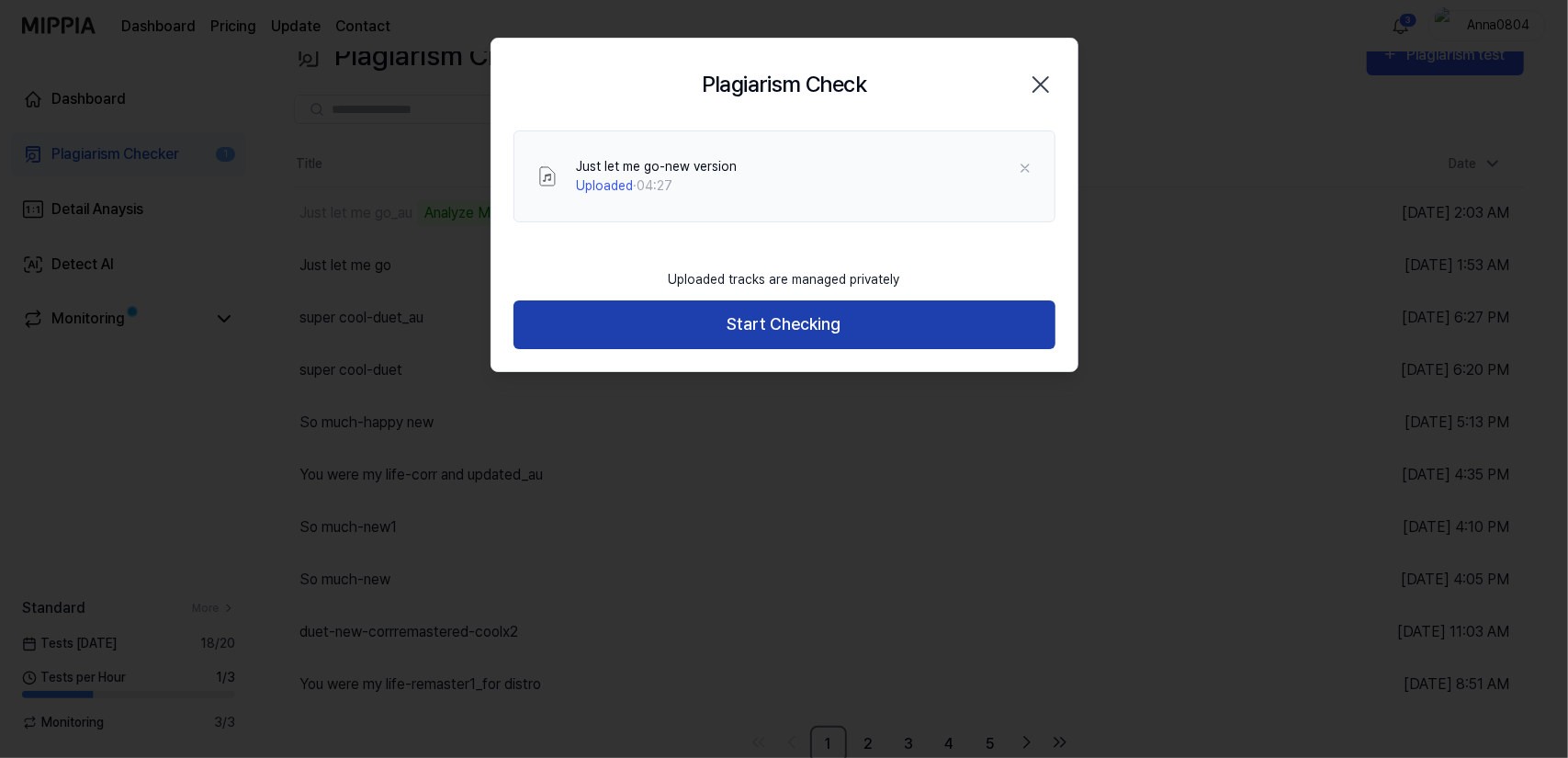
click at [712, 318] on button "Start Checking" at bounding box center [784, 324] width 542 height 49
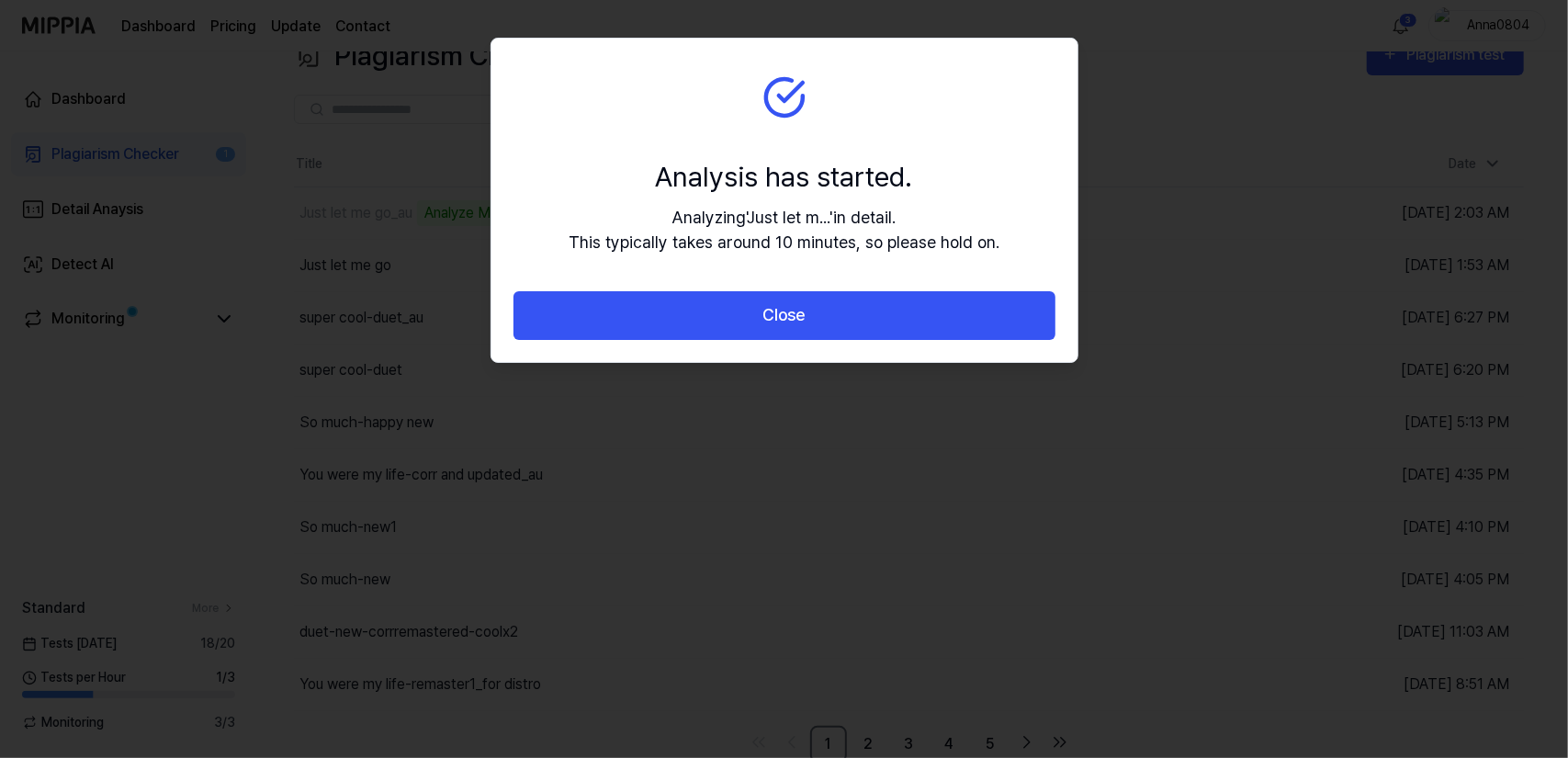
click at [712, 318] on button "Close" at bounding box center [784, 316] width 542 height 49
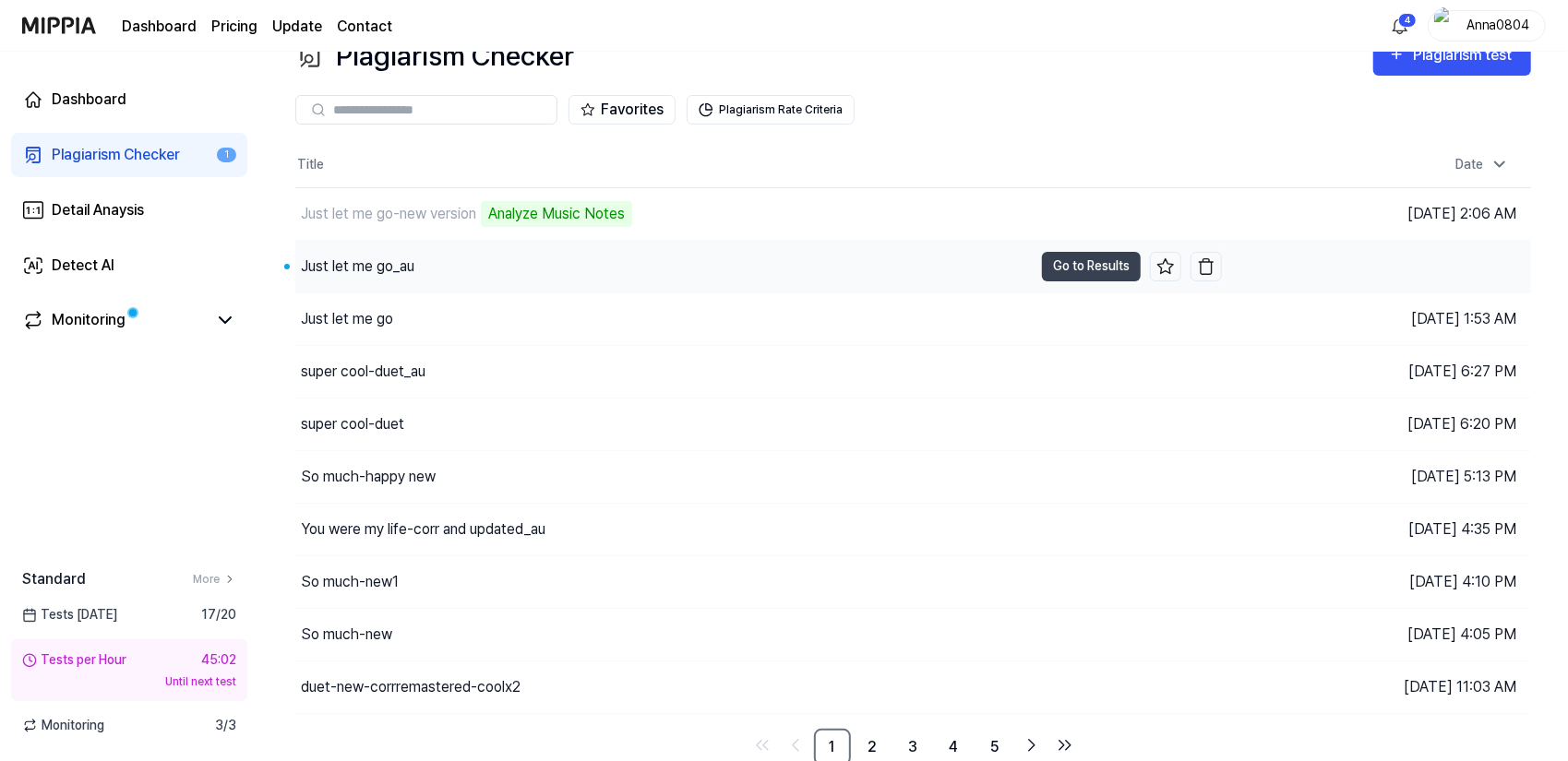
click at [393, 264] on div "Just let me go_au" at bounding box center [356, 267] width 113 height 22
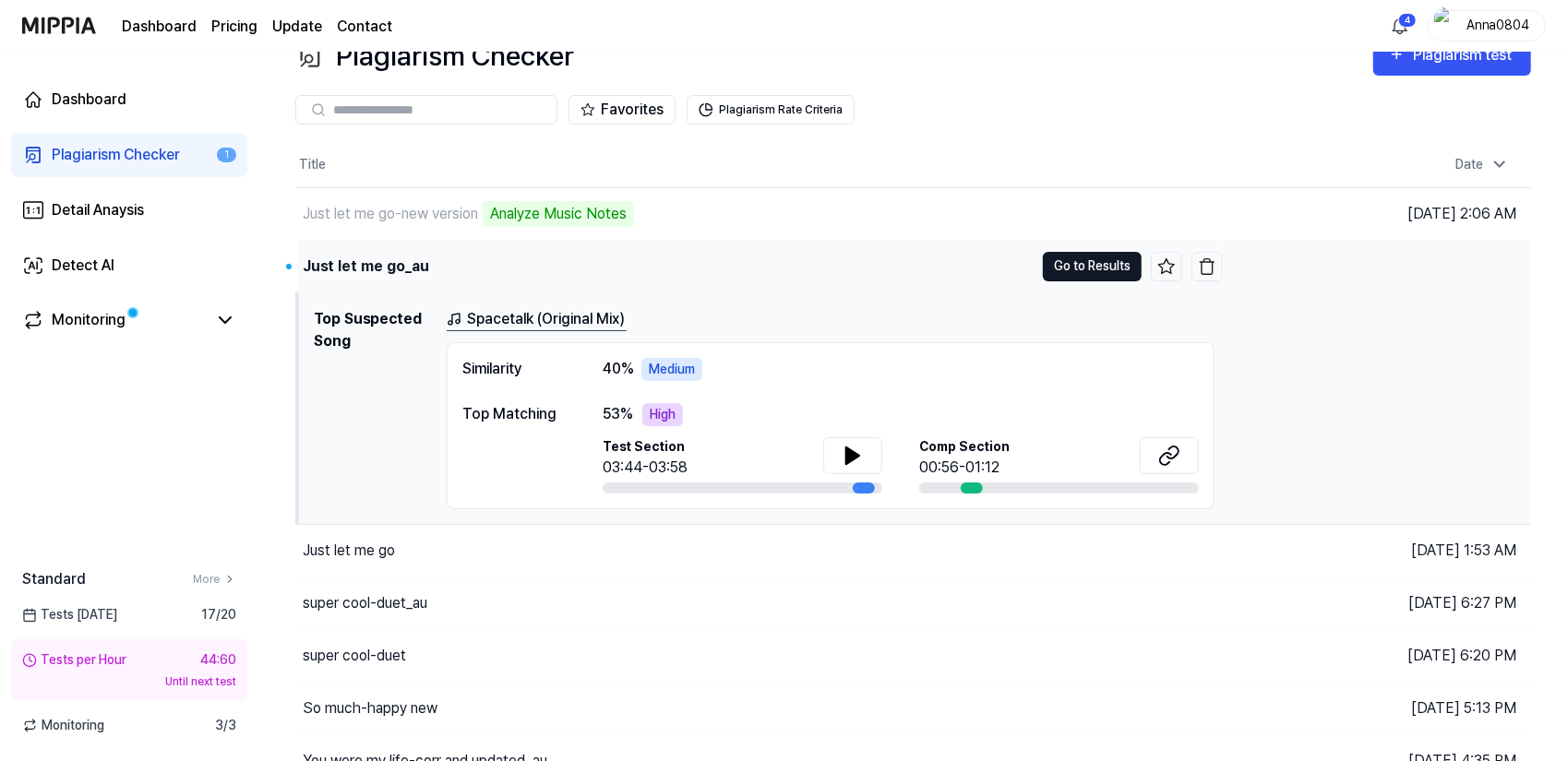
click at [1097, 261] on button "Go to Results" at bounding box center [1092, 267] width 99 height 30
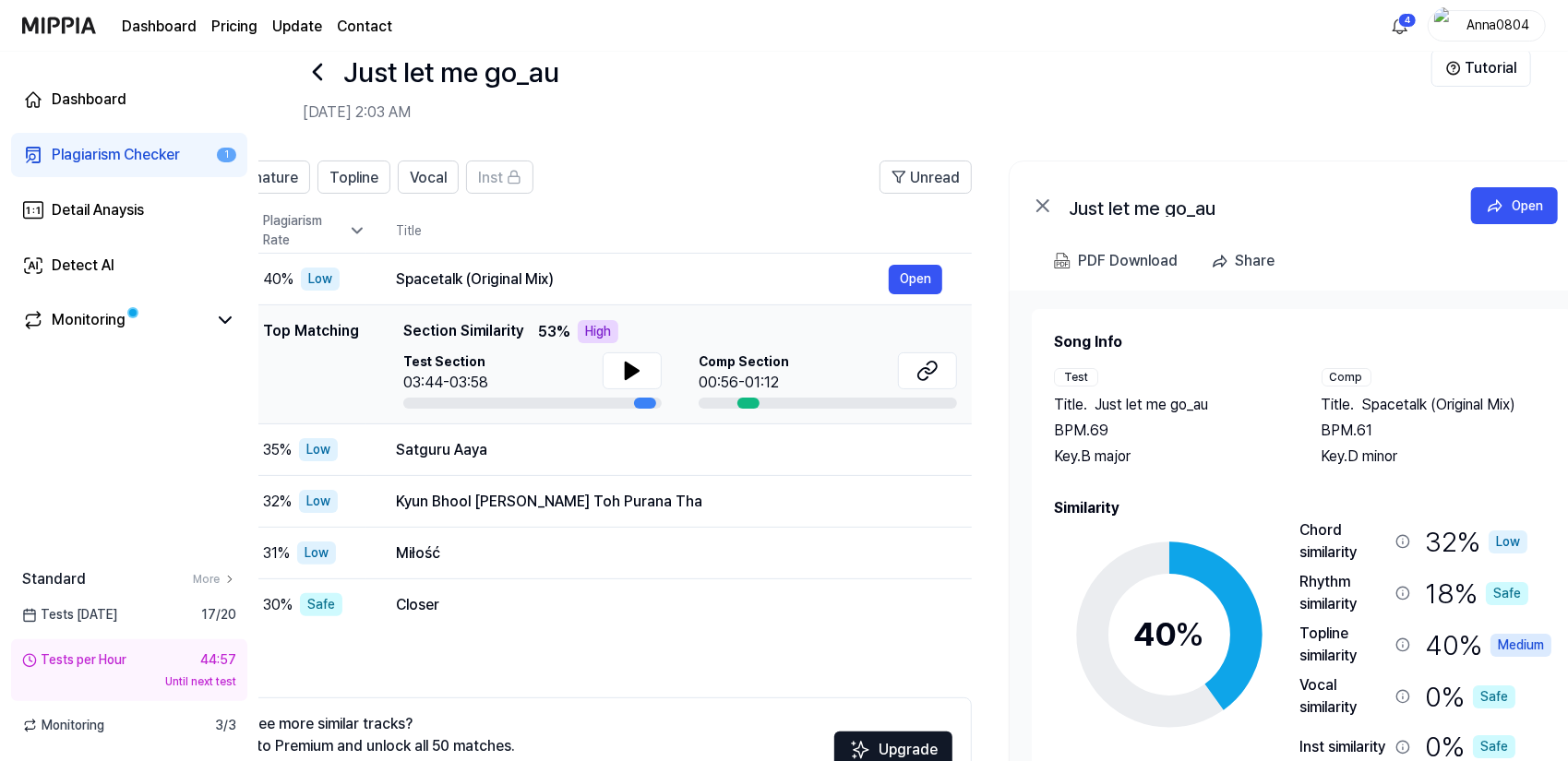
scroll to position [0, 119]
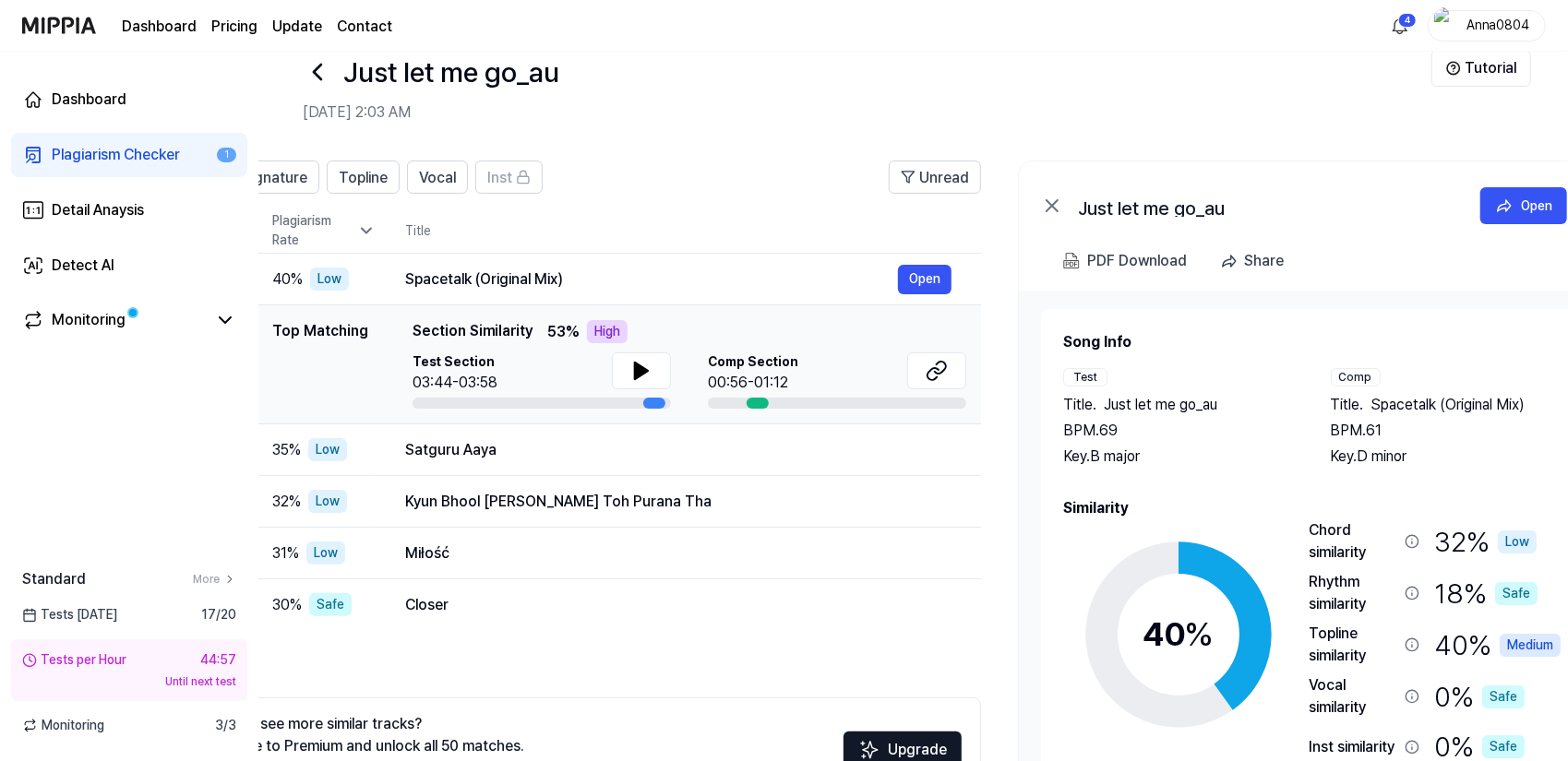
drag, startPoint x: 1405, startPoint y: 479, endPoint x: 1291, endPoint y: 464, distance: 115.0
click at [1291, 464] on div "Song Info Test Title . Just let me go_au BPM. 69 Key. B major Comp Title . Spac…" at bounding box center [1311, 584] width 498 height 507
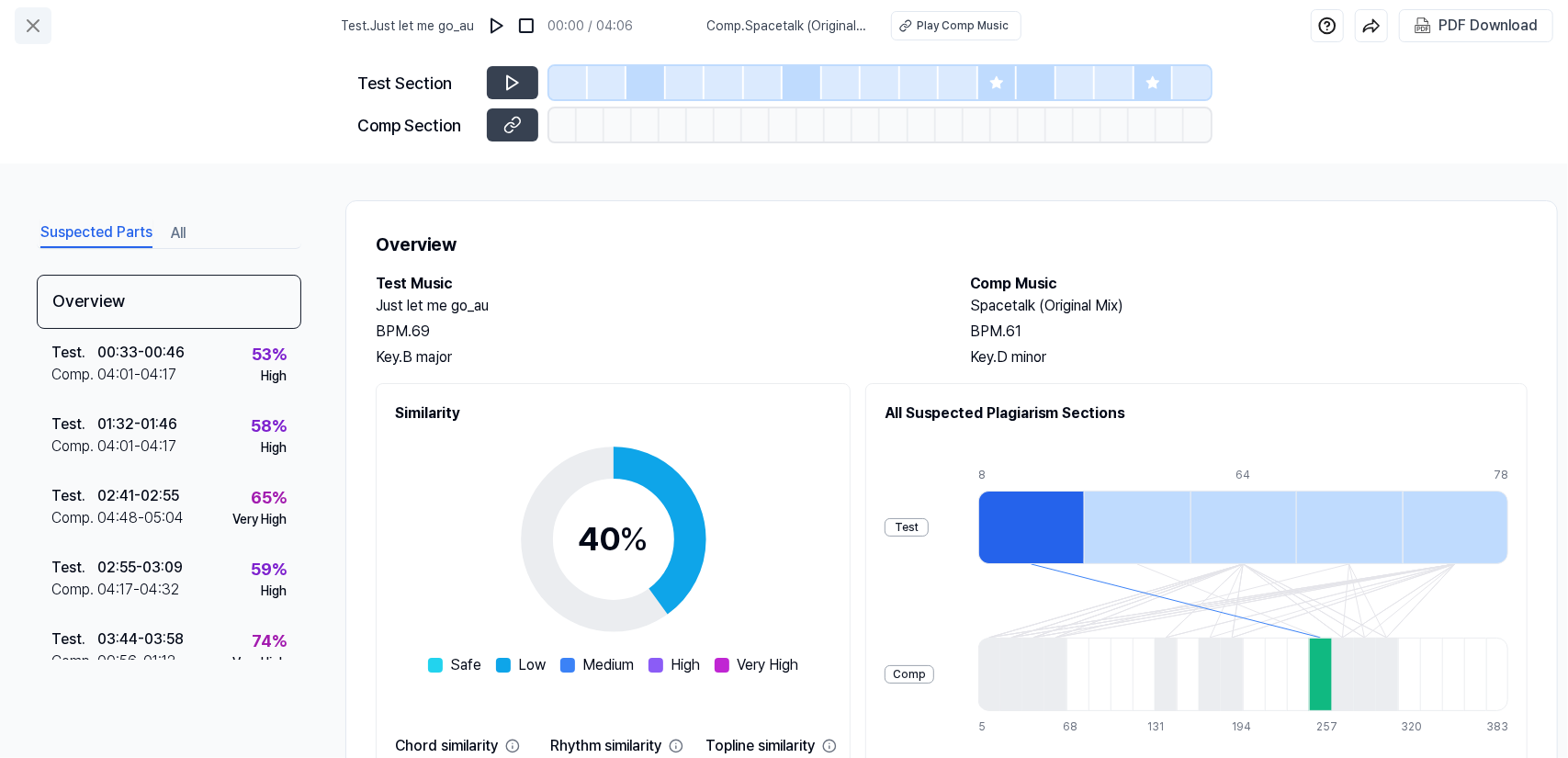
click at [26, 25] on icon at bounding box center [33, 25] width 22 height 22
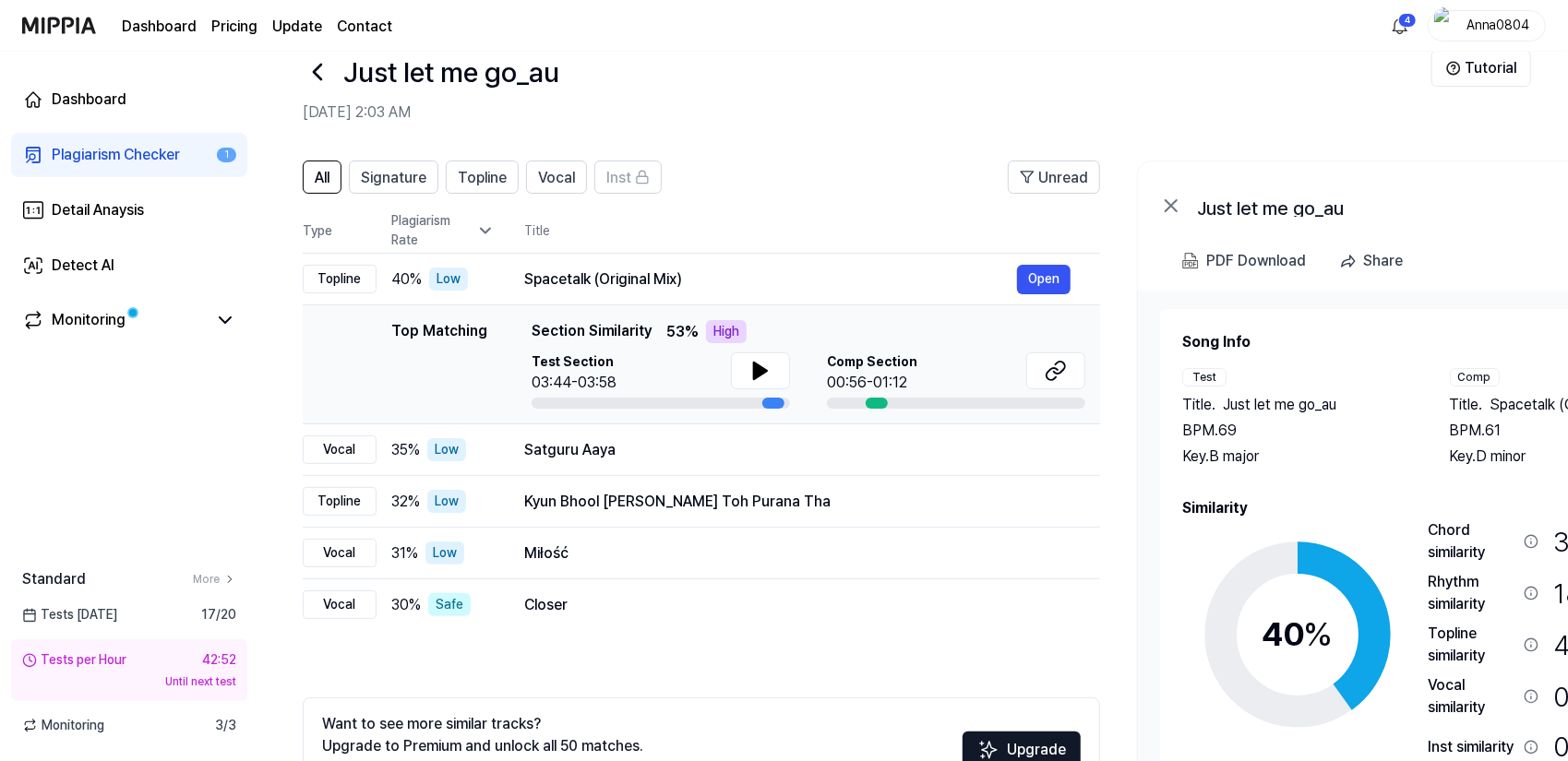
drag, startPoint x: 1363, startPoint y: 464, endPoint x: 1409, endPoint y: 467, distance: 46.1
click at [1409, 467] on div "Song Info Test Title . Just let me go_au BPM. 69 Key. B major Comp Title . Spac…" at bounding box center [1431, 584] width 498 height 507
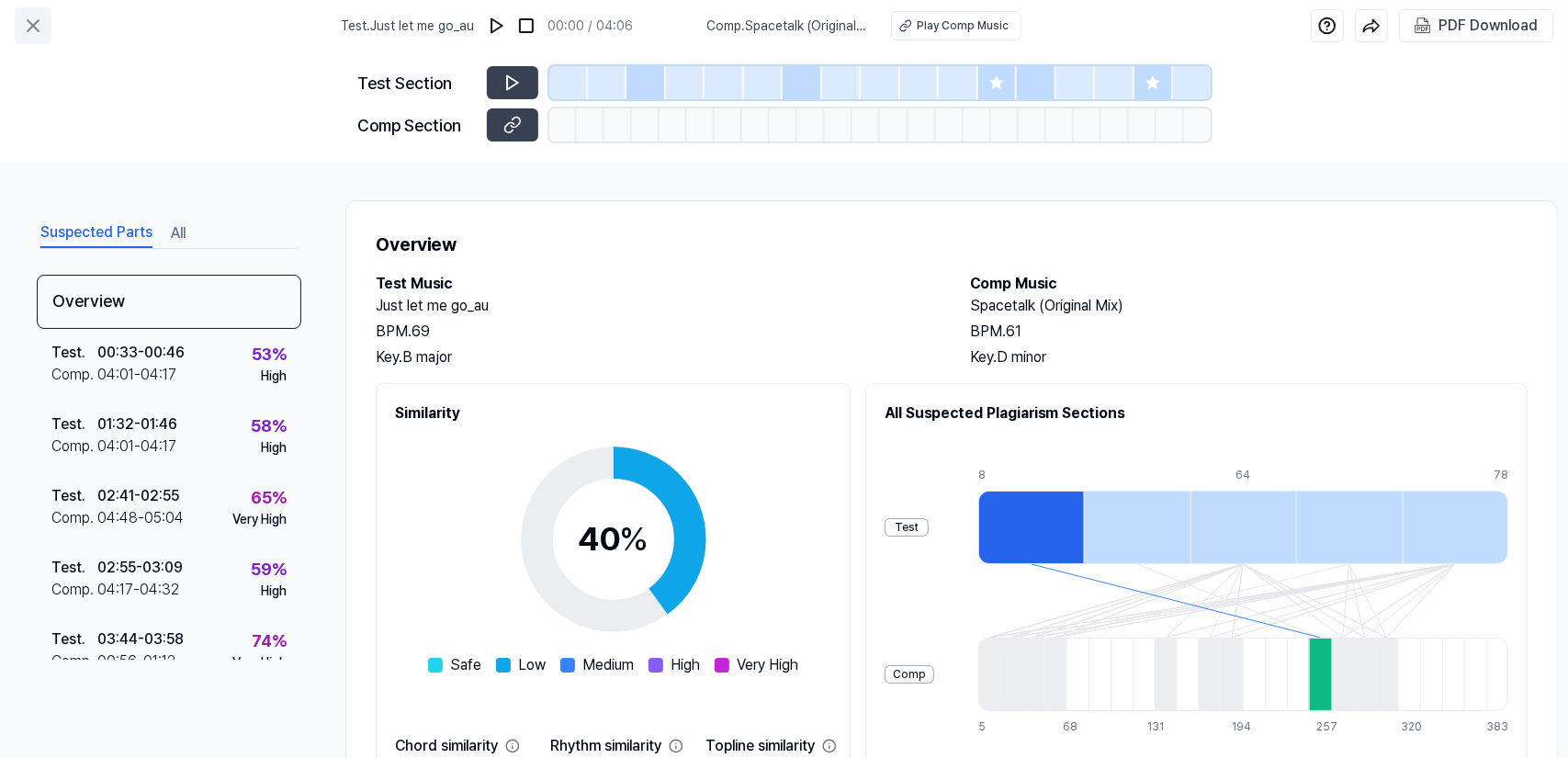
click at [34, 22] on icon at bounding box center [33, 25] width 22 height 22
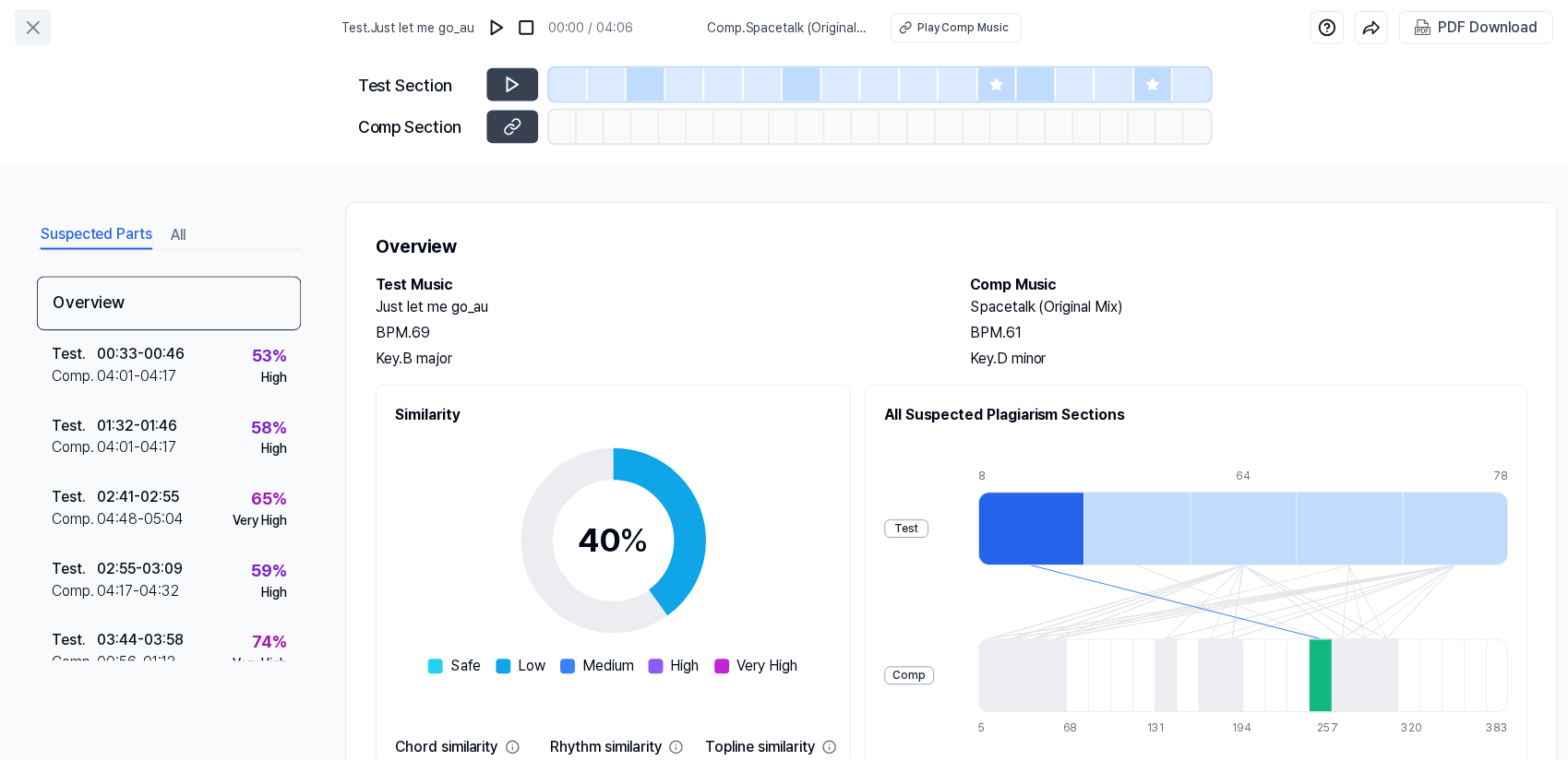
scroll to position [39, 0]
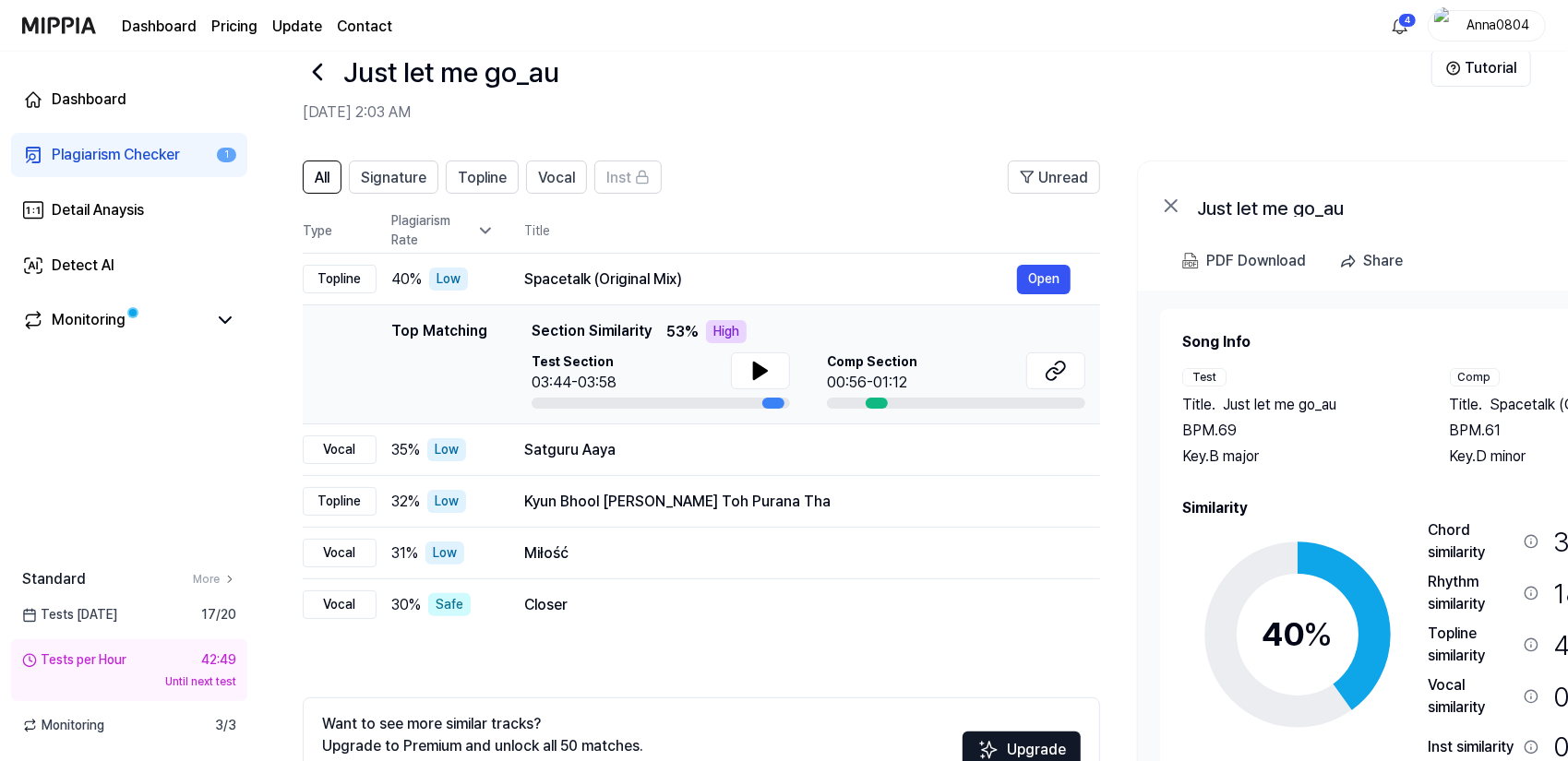
click at [128, 151] on div "Plagiarism Checker" at bounding box center [115, 155] width 128 height 22
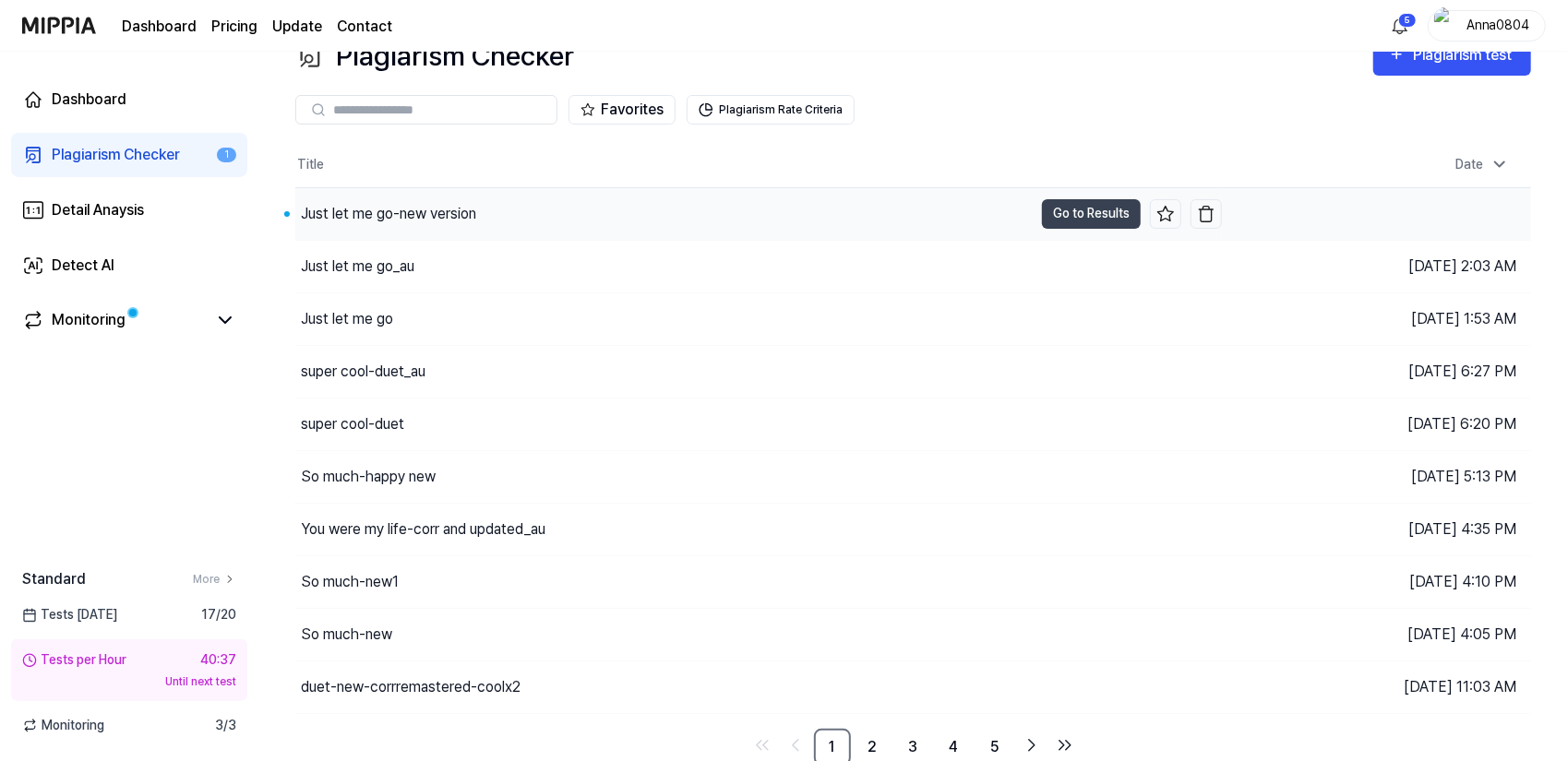
click at [443, 218] on div "Just let me go-new version" at bounding box center [387, 213] width 175 height 22
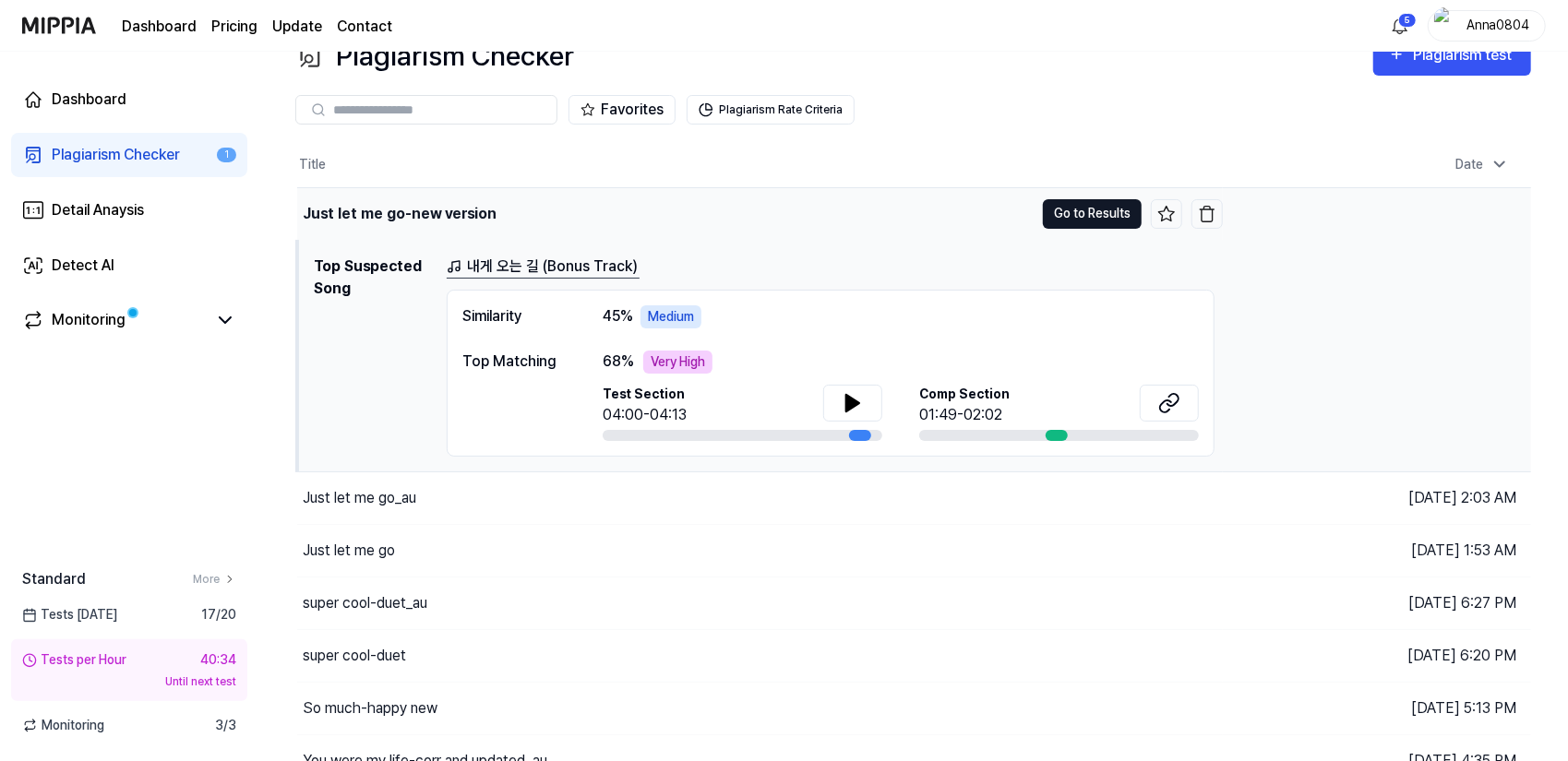
click at [1056, 212] on button "Go to Results" at bounding box center [1092, 213] width 99 height 30
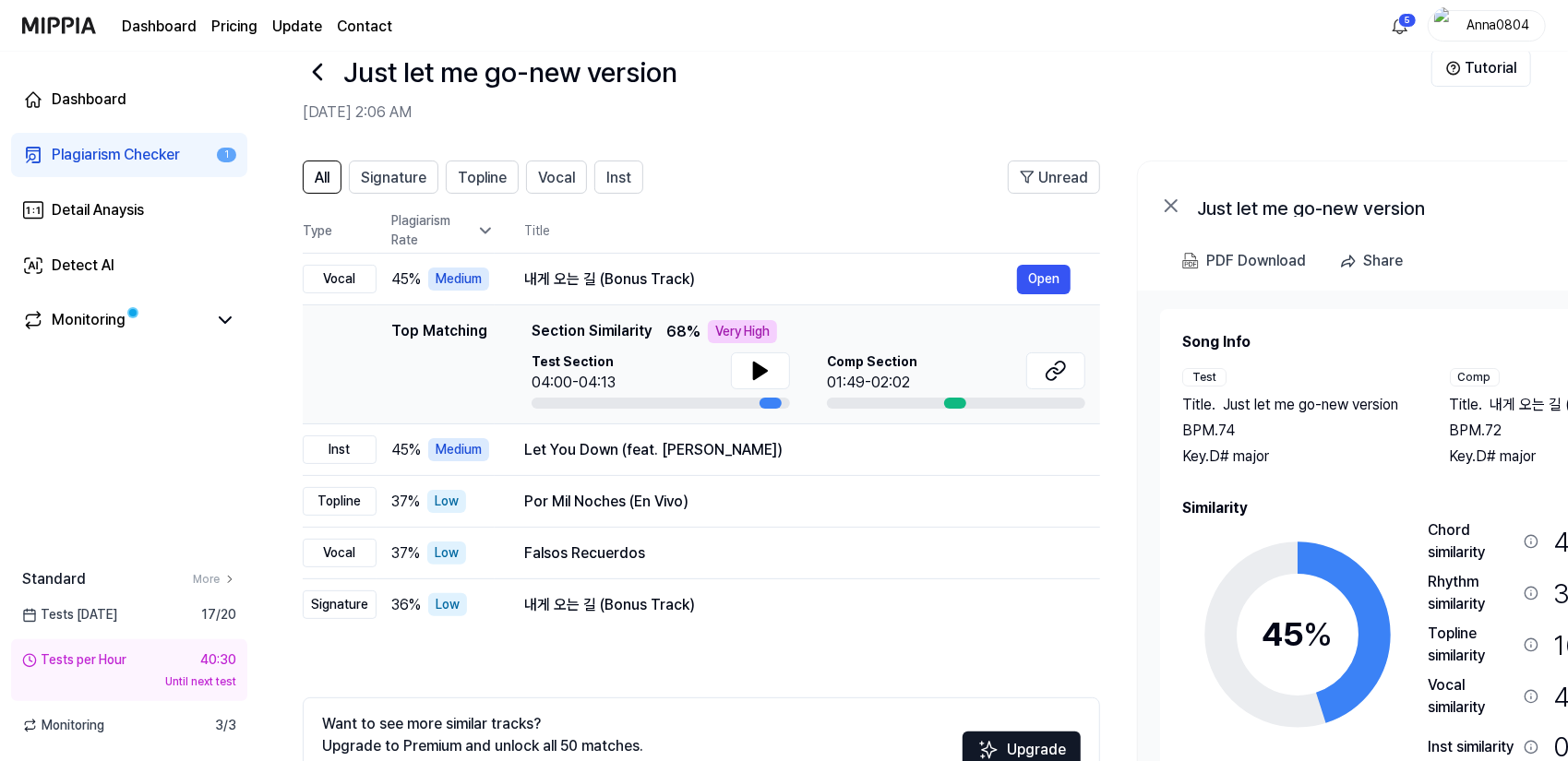
drag, startPoint x: 1373, startPoint y: 504, endPoint x: 1392, endPoint y: 479, distance: 31.4
click at [1392, 479] on div "Song Info Test Title . Just let me go-new version BPM. 74 Key. D# major Comp Ti…" at bounding box center [1431, 584] width 498 height 507
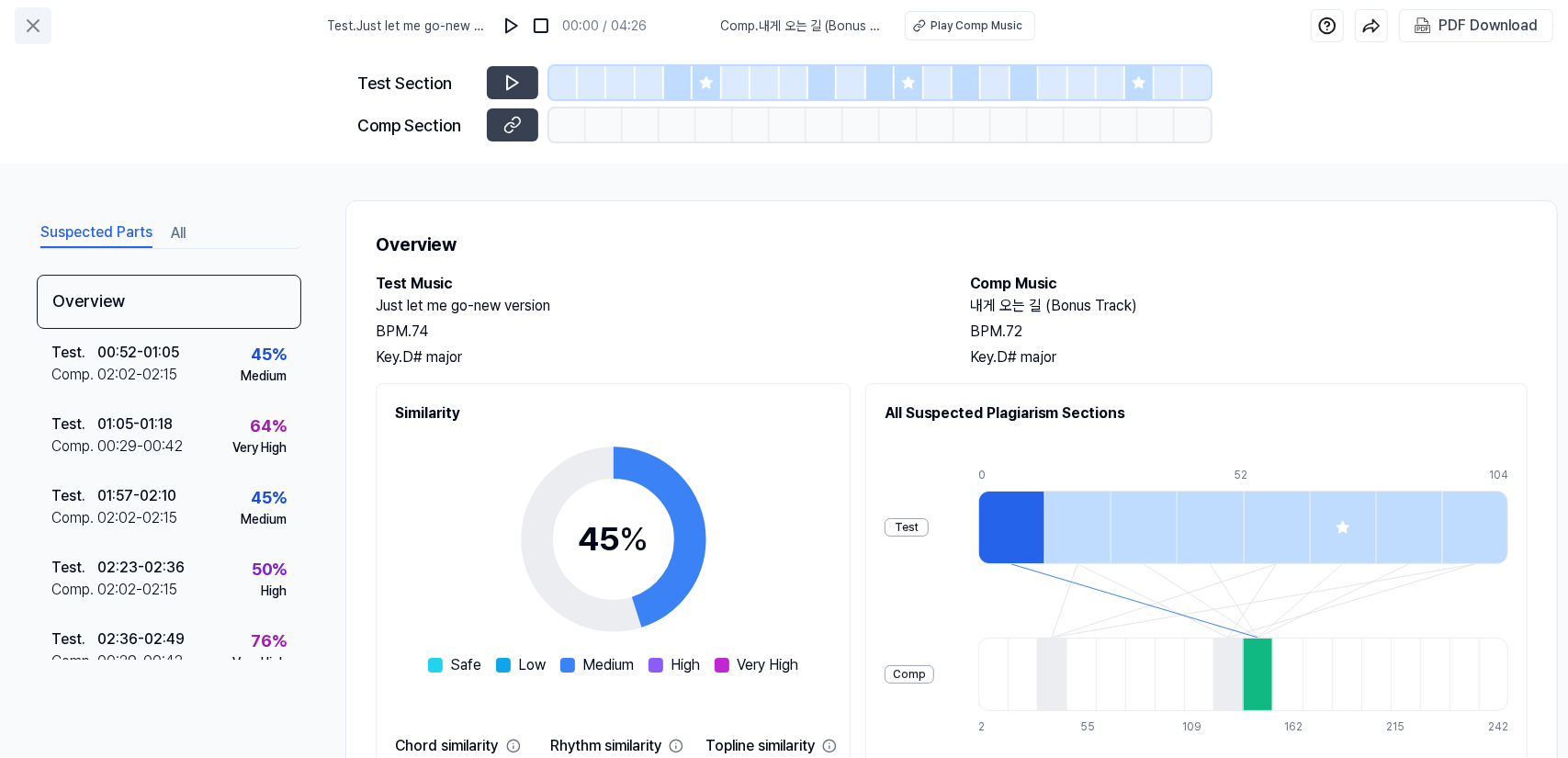
click at [26, 22] on icon at bounding box center [33, 25] width 22 height 22
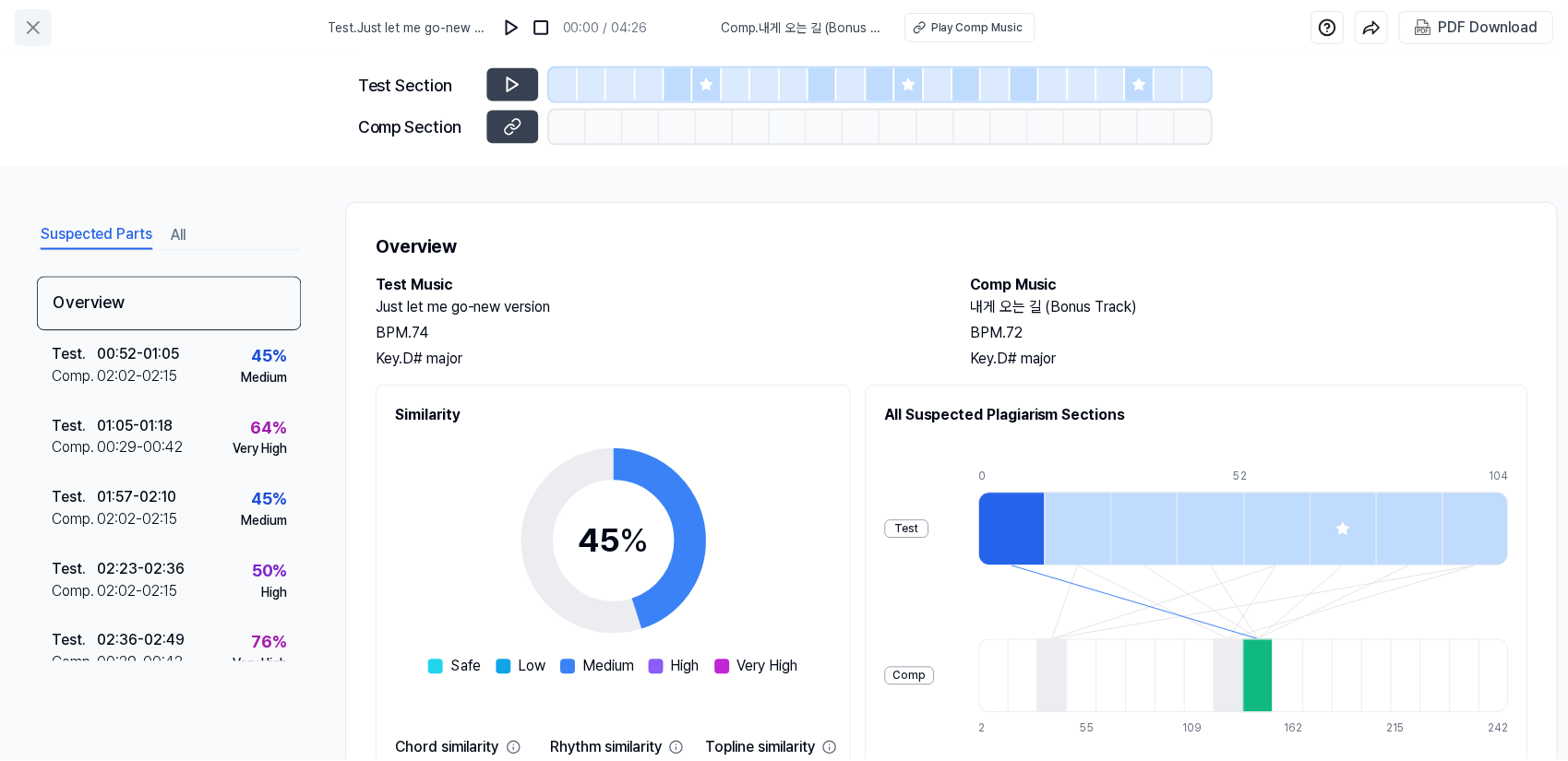
scroll to position [39, 0]
